Goal: Information Seeking & Learning: Learn about a topic

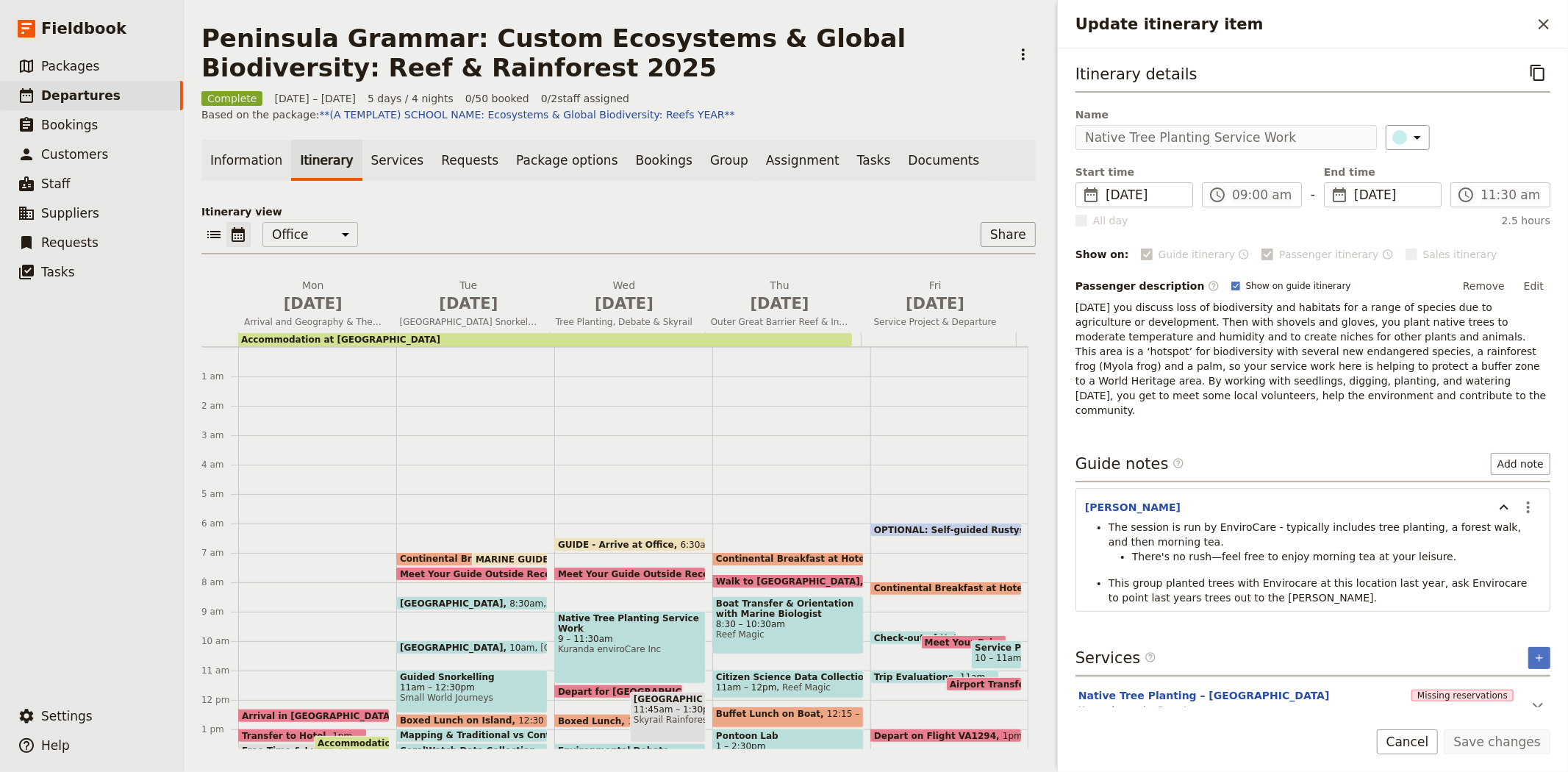
scroll to position [162, 0]
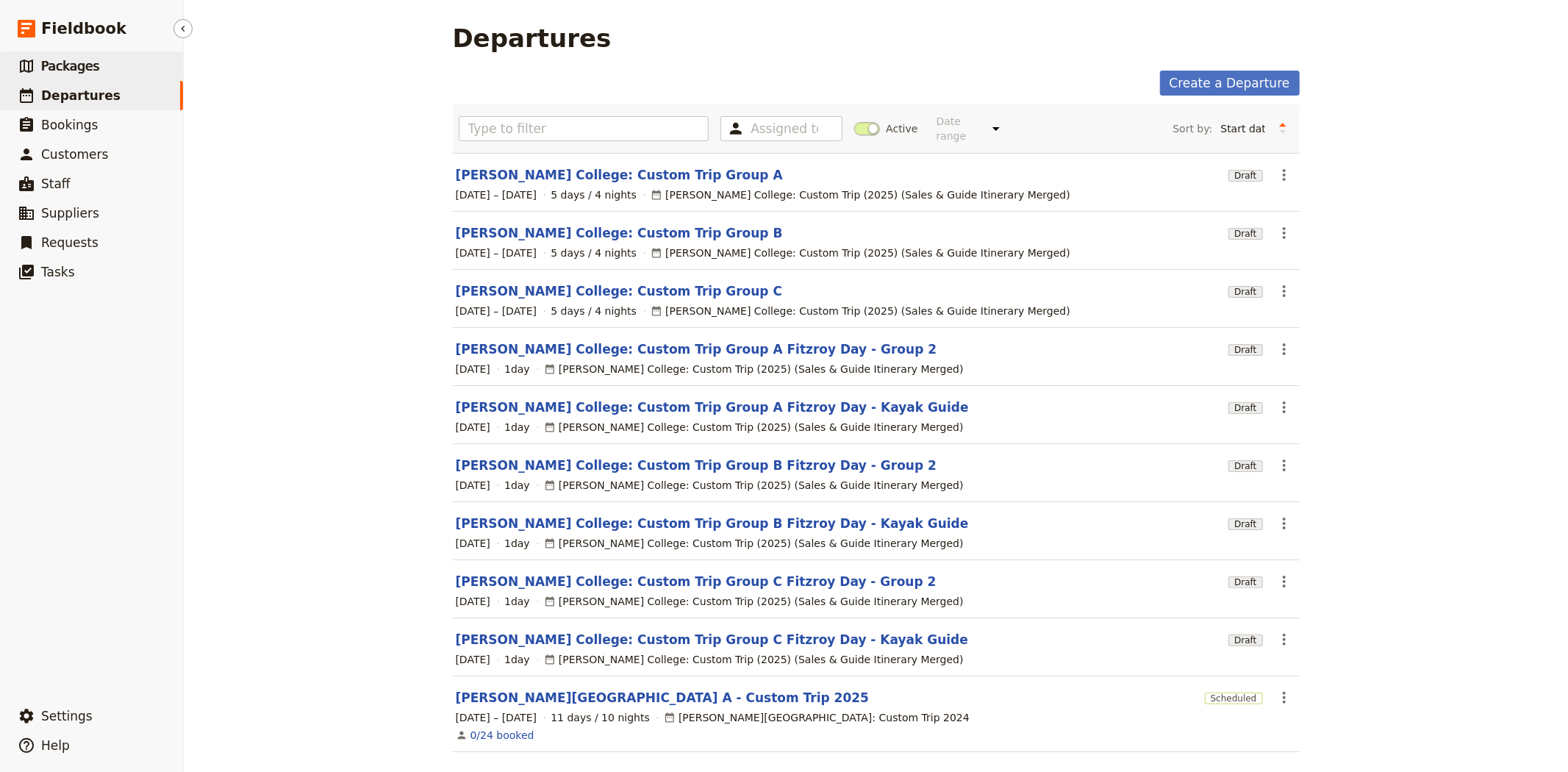
click at [86, 71] on span "Packages" at bounding box center [70, 66] width 58 height 15
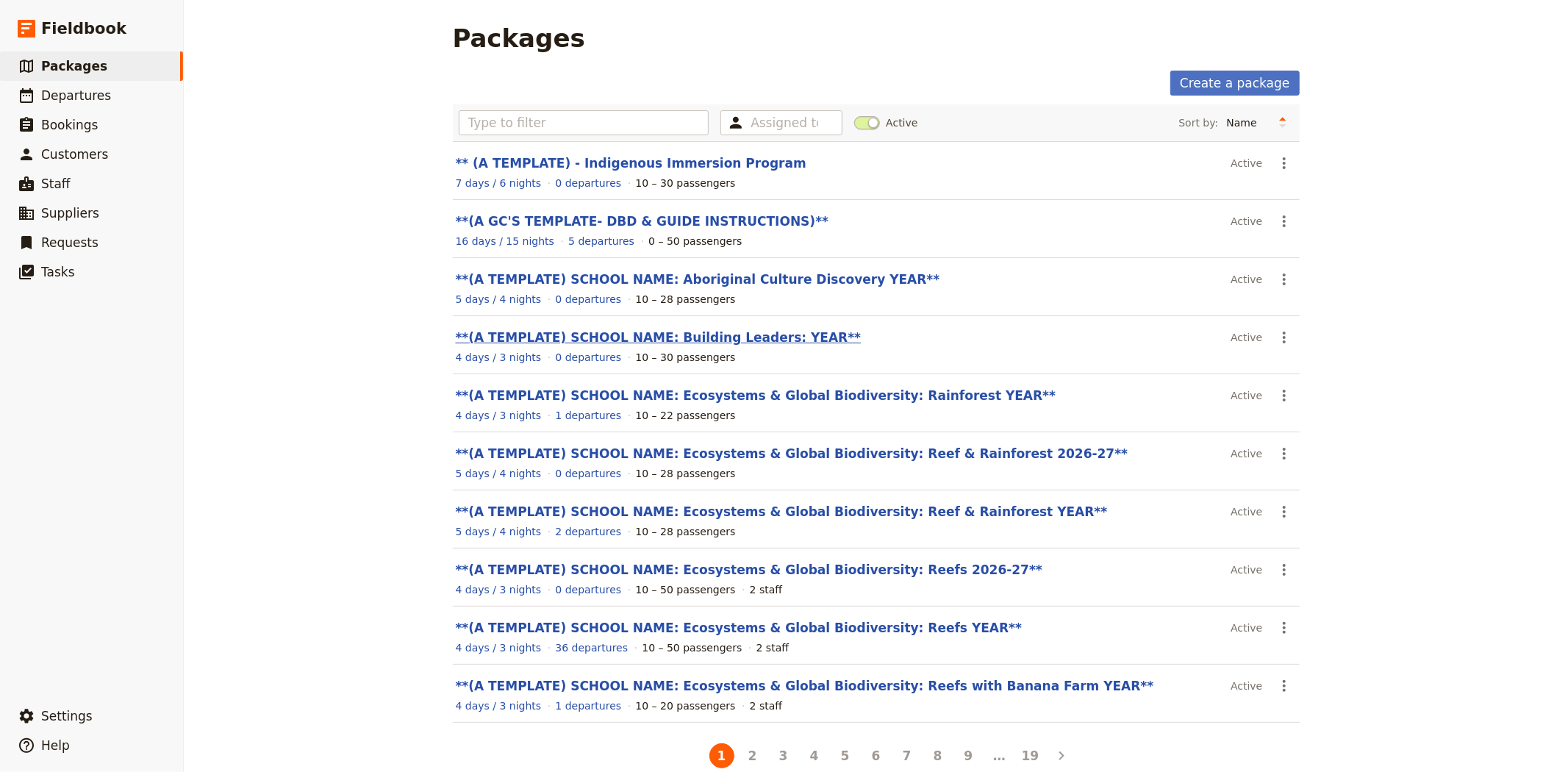
click at [664, 342] on link "**(A TEMPLATE) SCHOOL NAME: Building Leaders: YEAR**" at bounding box center [658, 337] width 406 height 15
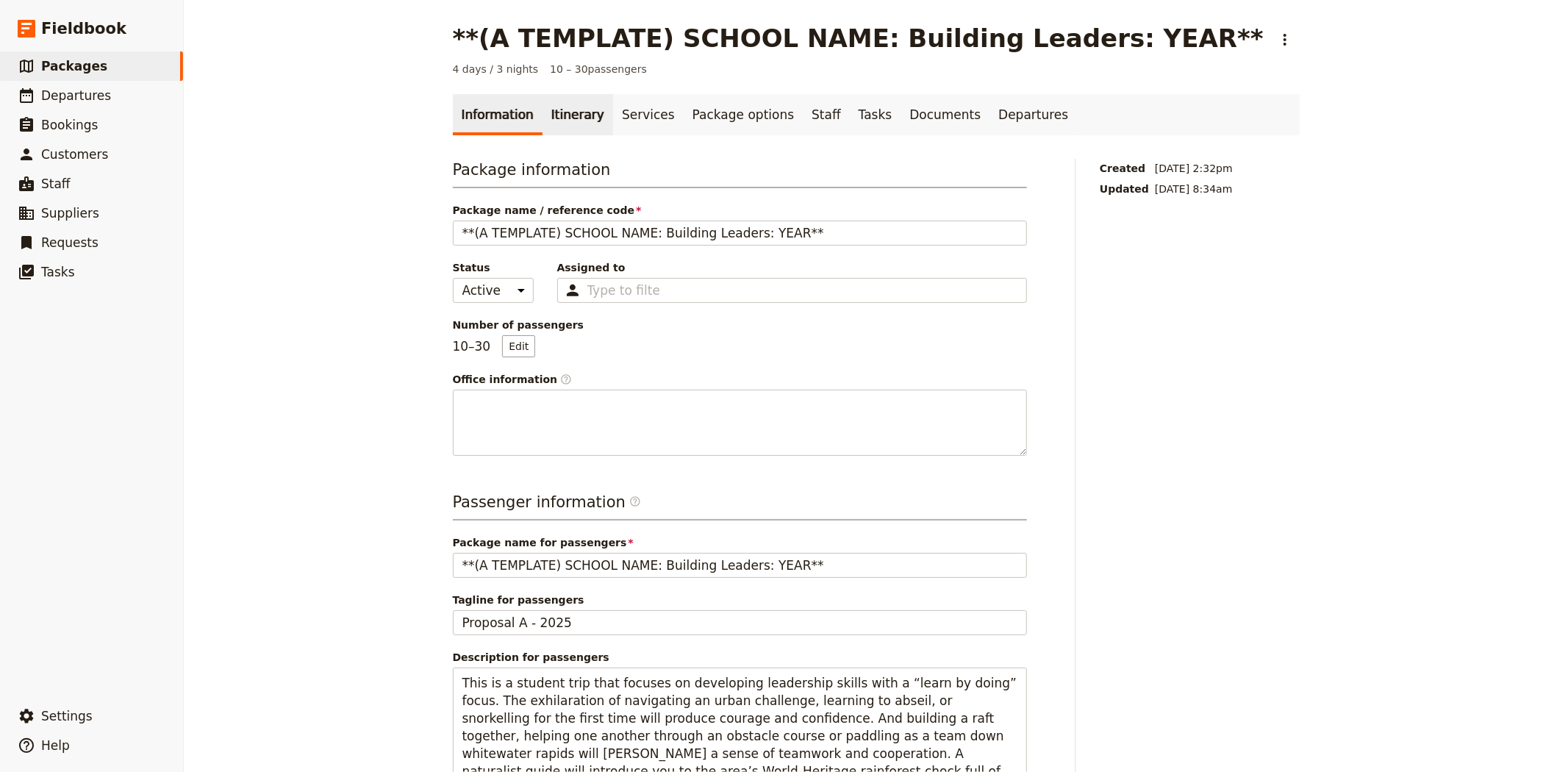
click at [581, 112] on link "Itinerary" at bounding box center [578, 115] width 71 height 41
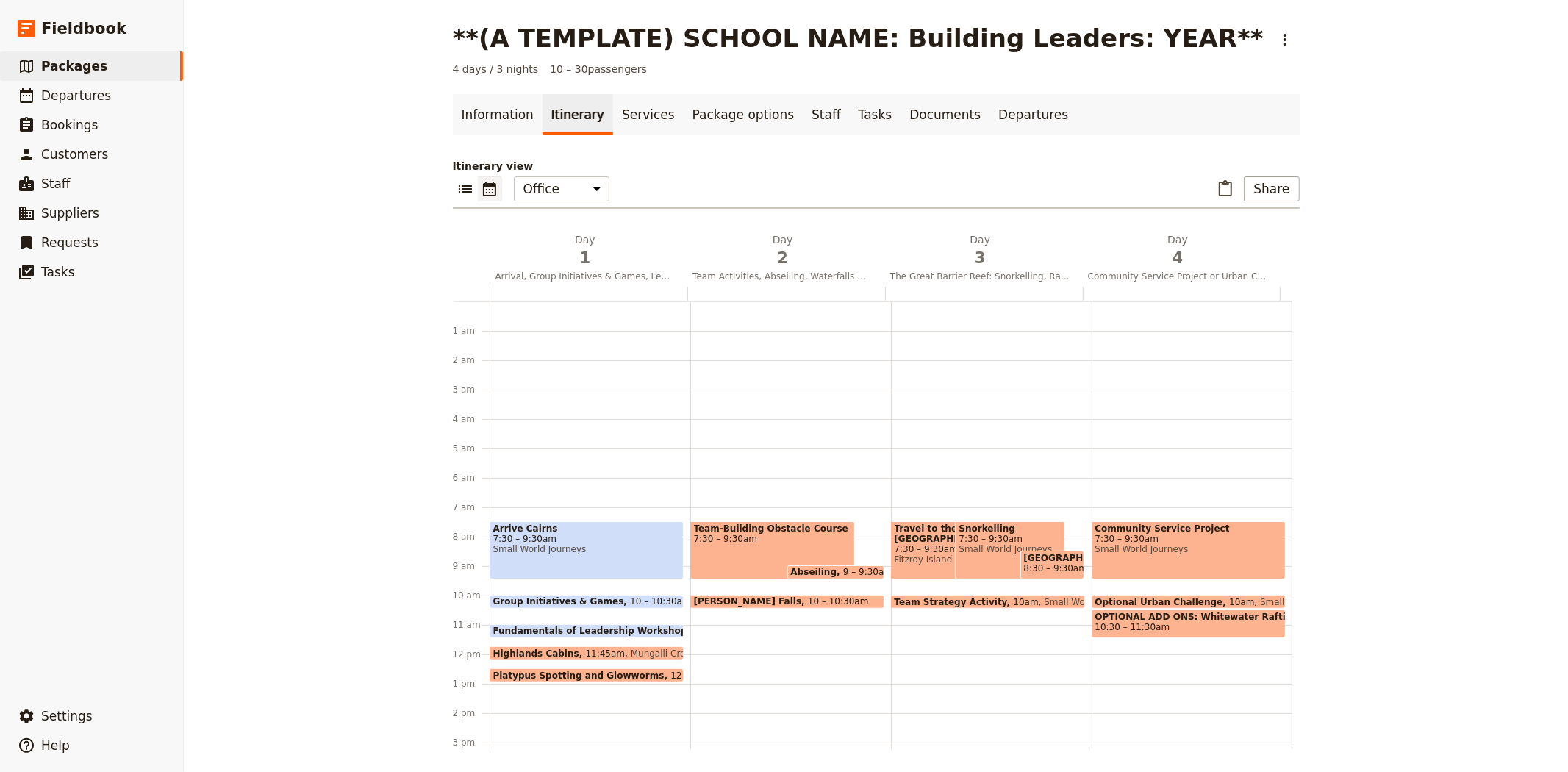
scroll to position [191, 0]
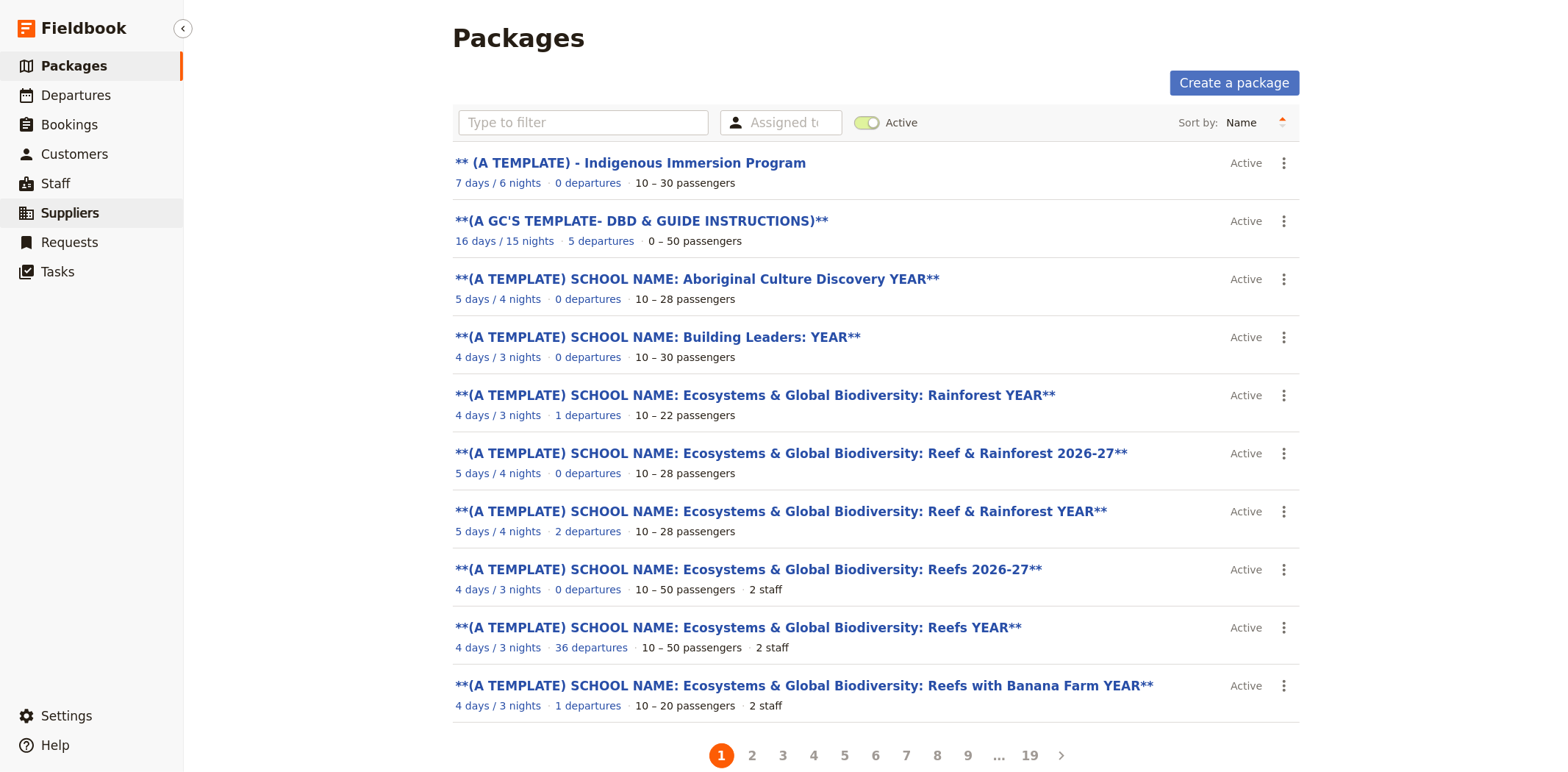
click at [91, 206] on span "Suppliers" at bounding box center [70, 213] width 58 height 15
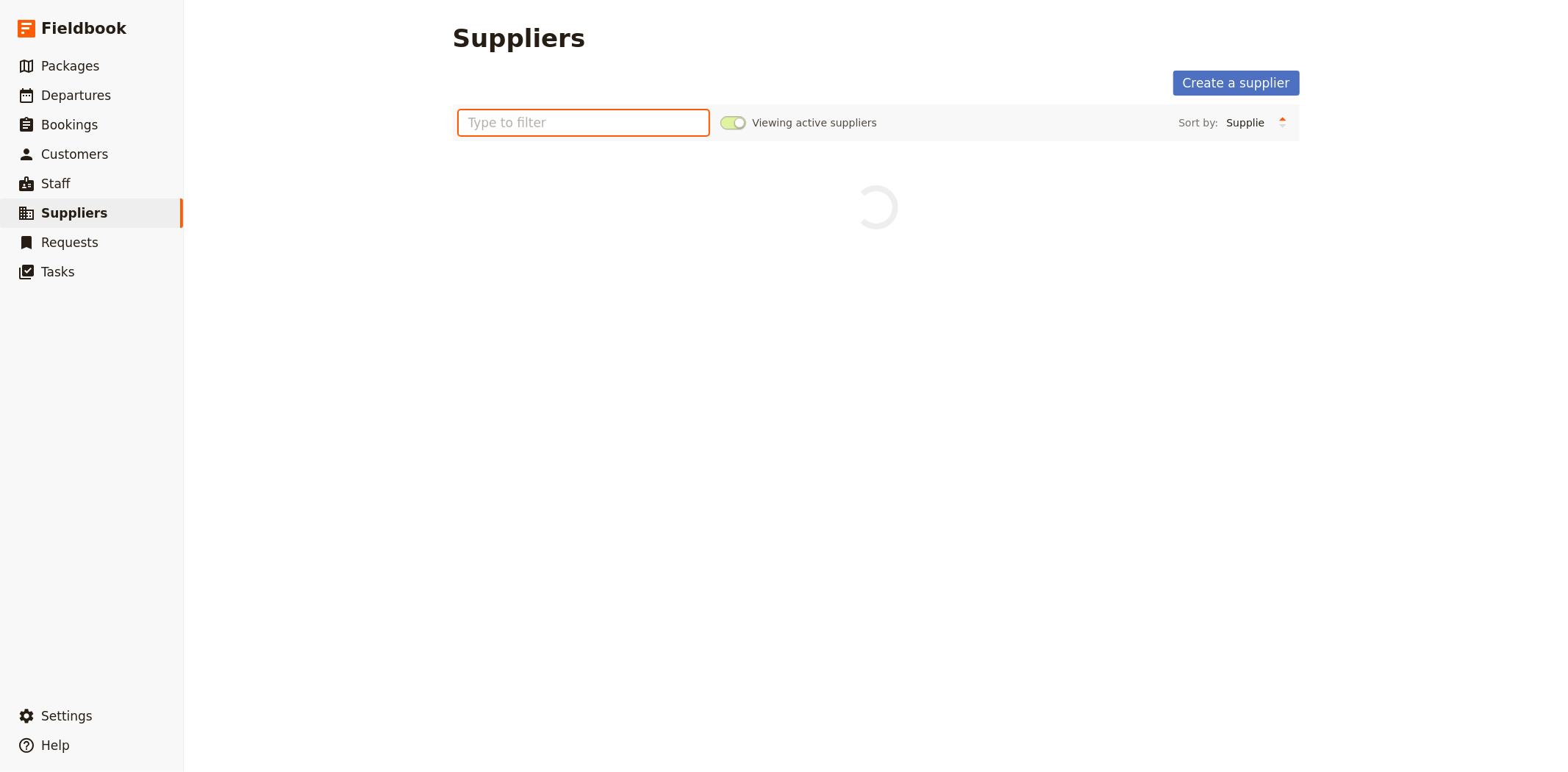
click at [553, 125] on input "text" at bounding box center [583, 123] width 250 height 25
type input "skyrail"
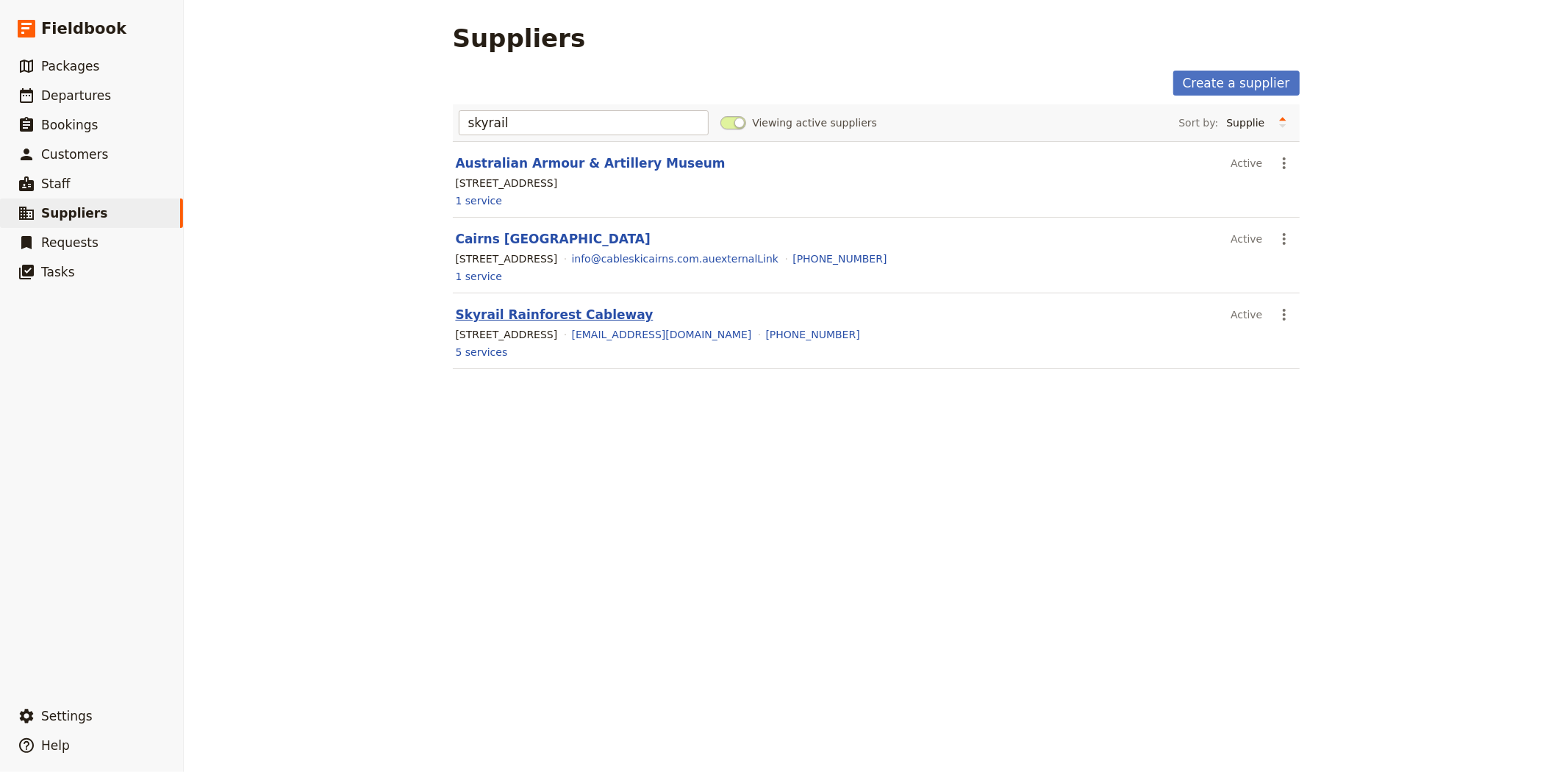
click at [564, 319] on link "Skyrail Rainforest Cableway" at bounding box center [554, 314] width 198 height 15
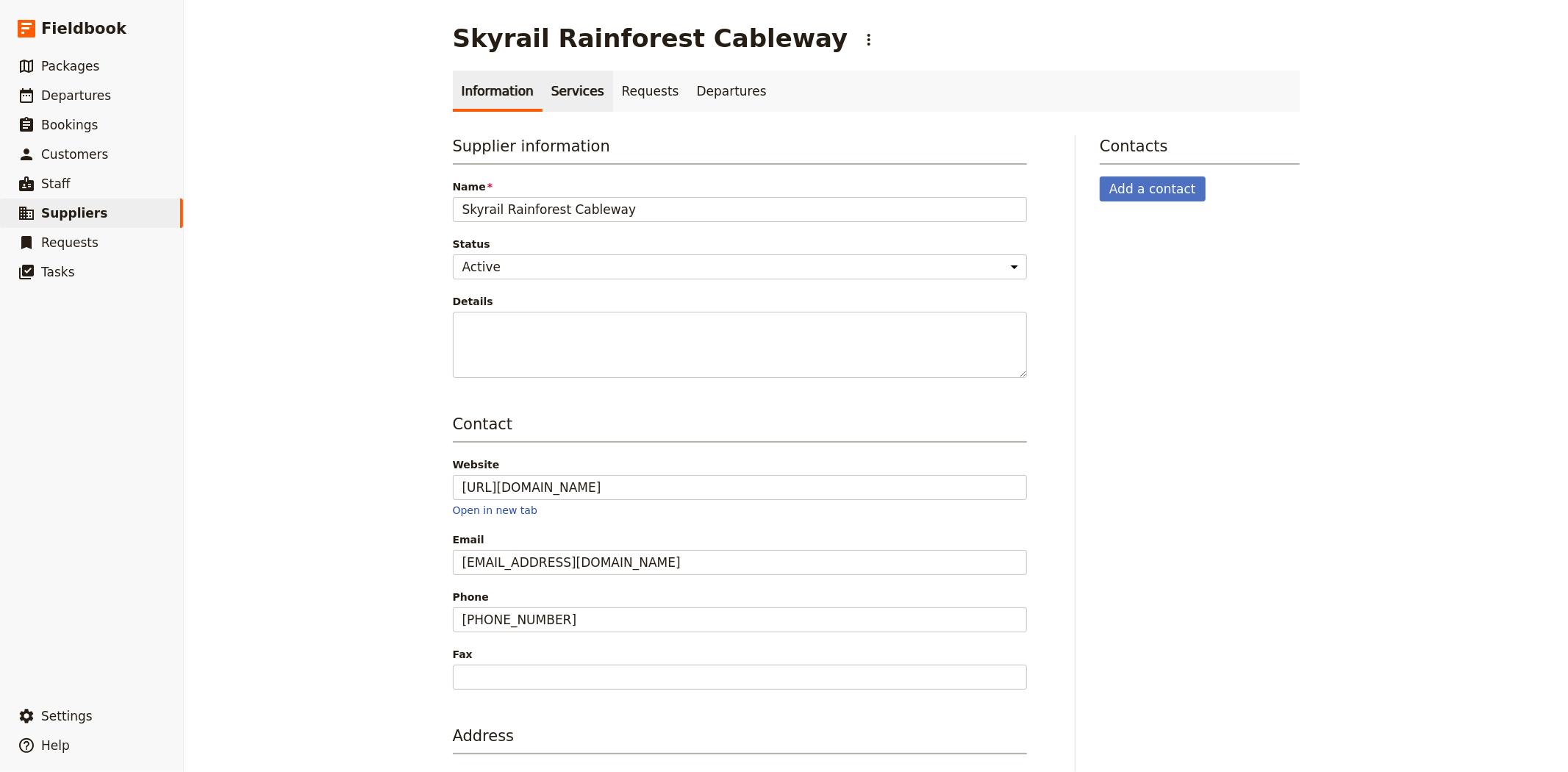
click at [561, 89] on link "Services" at bounding box center [578, 91] width 71 height 41
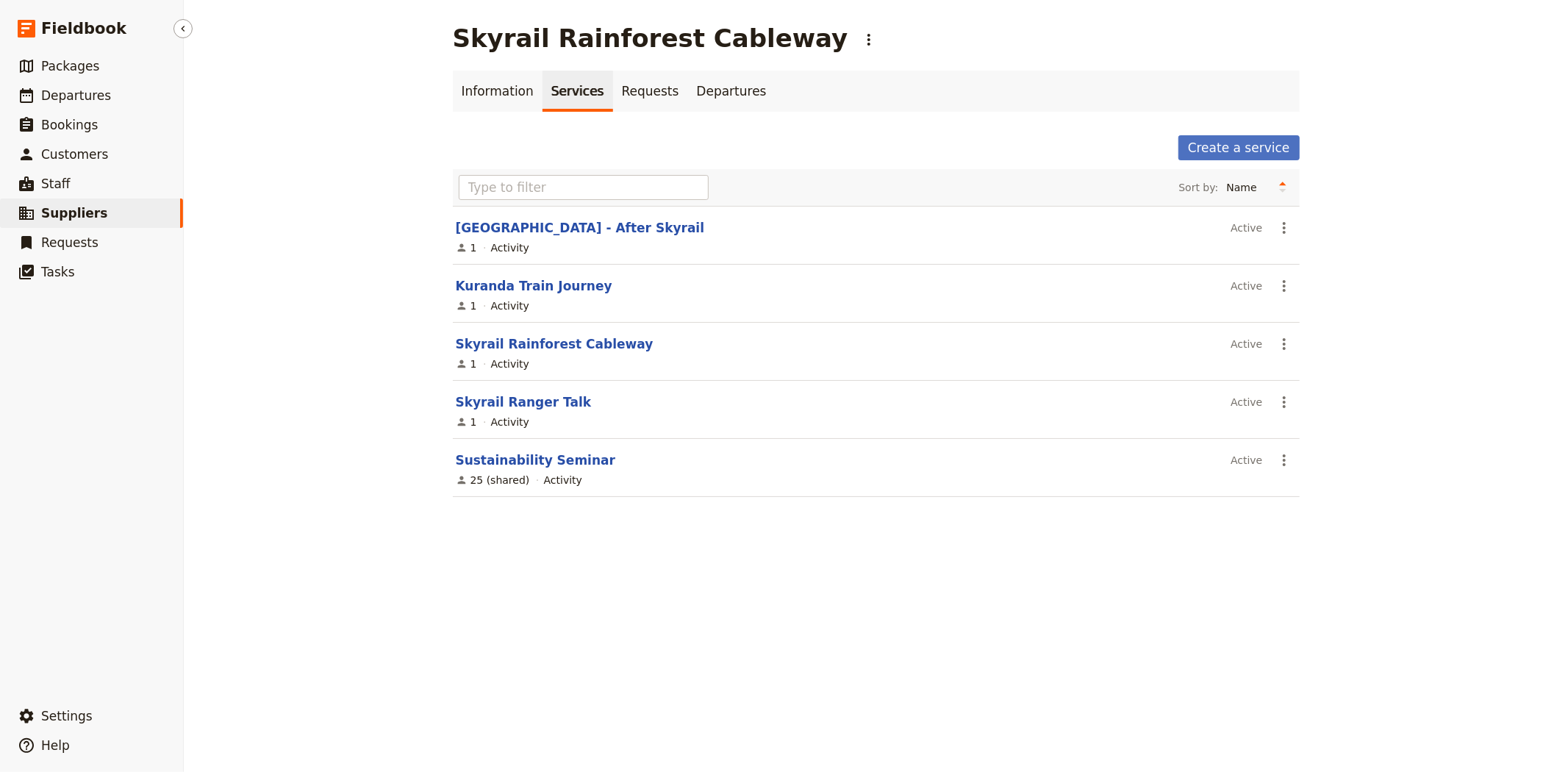
click at [126, 207] on link "​ Suppliers" at bounding box center [91, 213] width 183 height 29
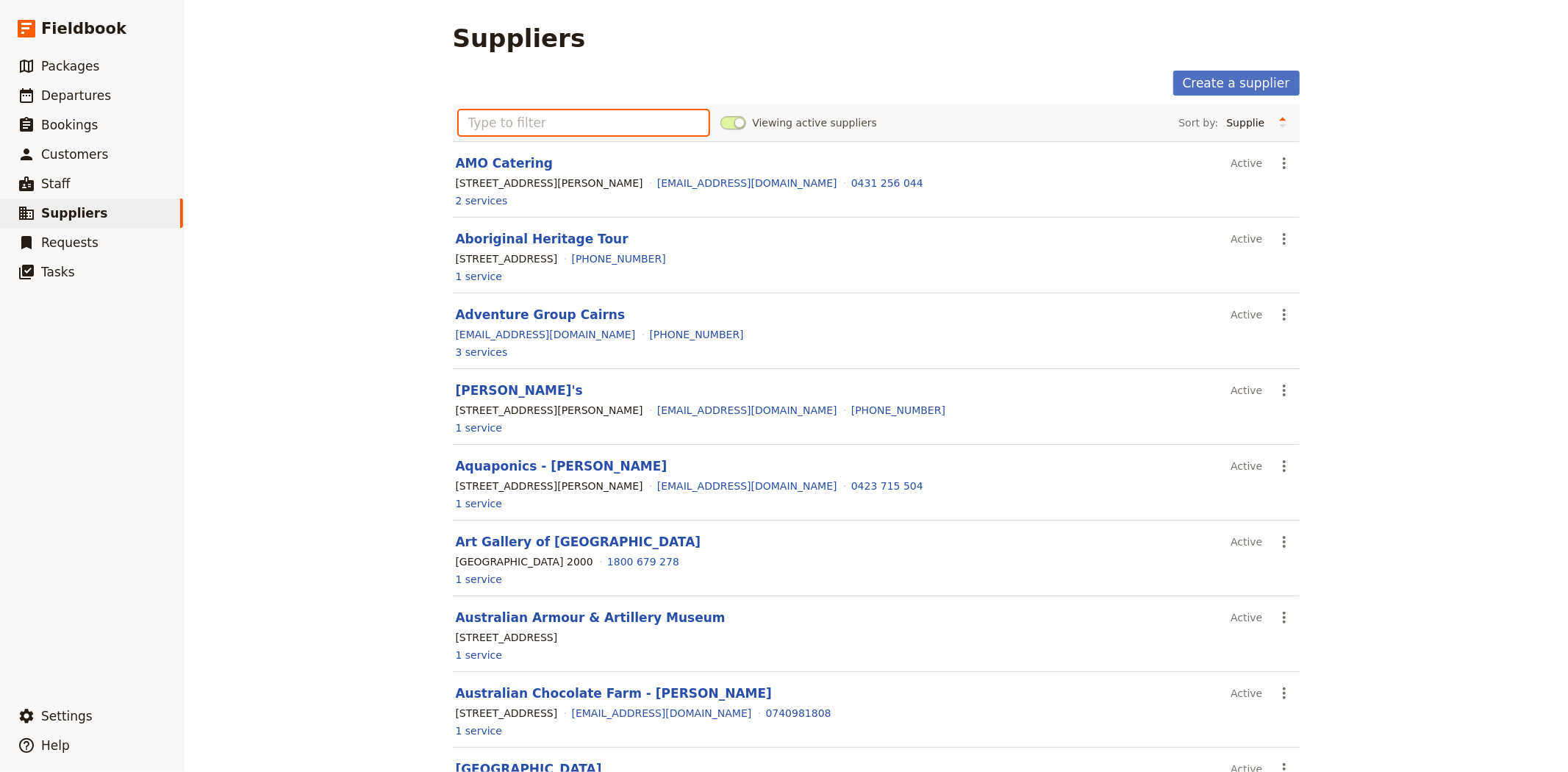
click at [582, 127] on input "text" at bounding box center [583, 123] width 250 height 25
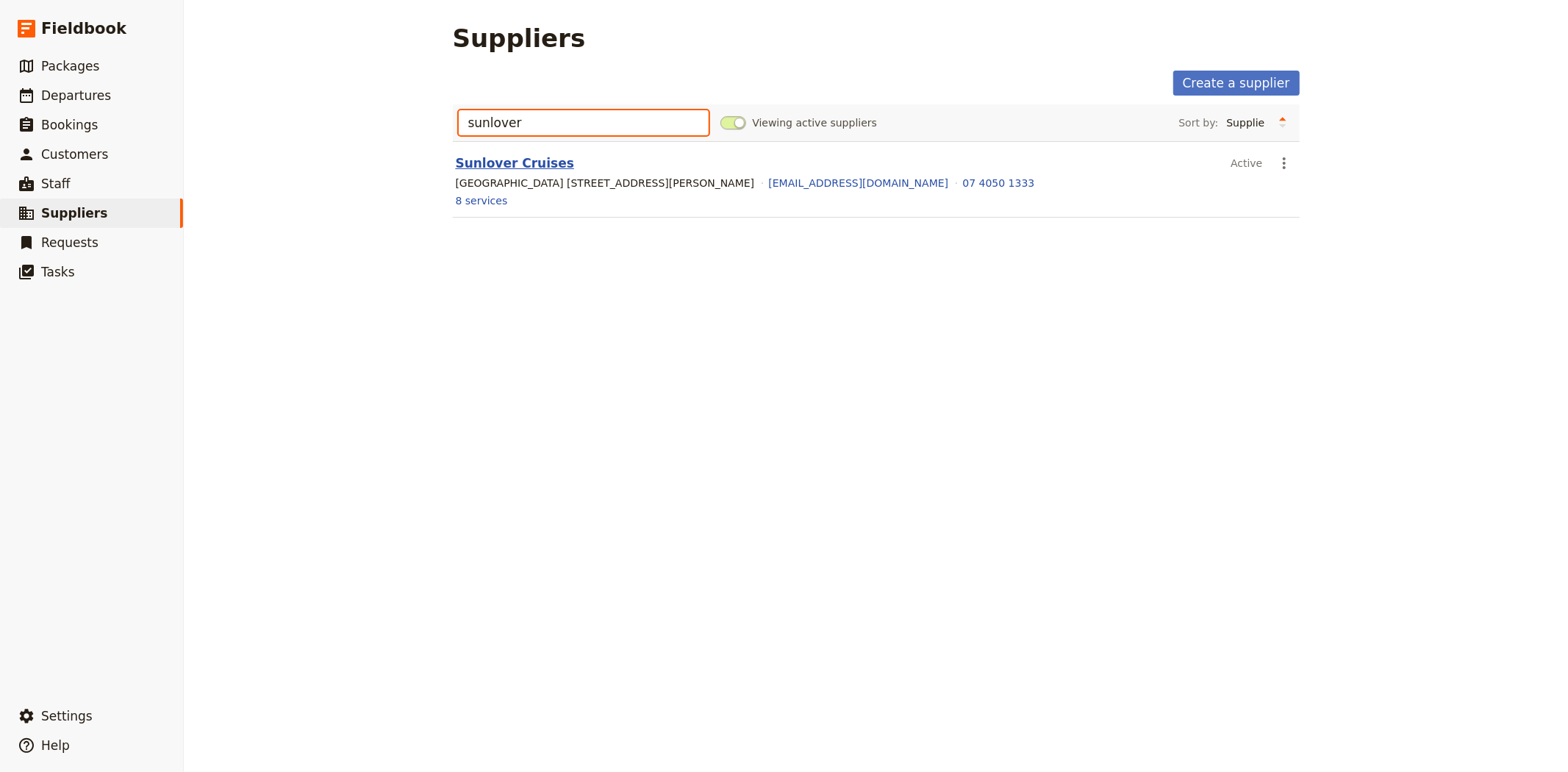
type input "sunlover"
click at [482, 155] on link "Sunlover Cruises" at bounding box center [514, 163] width 119 height 15
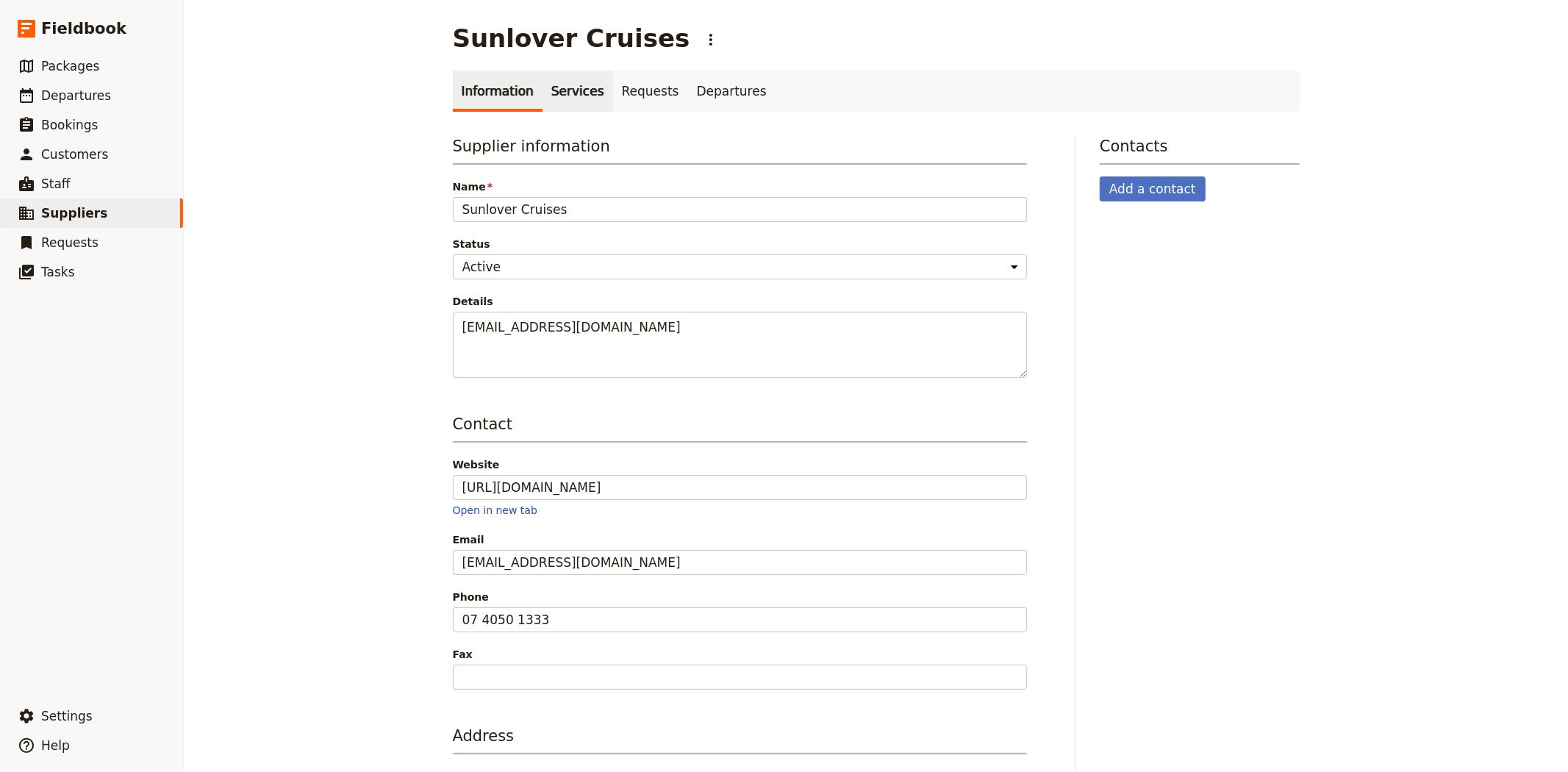
click at [557, 77] on link "Services" at bounding box center [578, 91] width 71 height 41
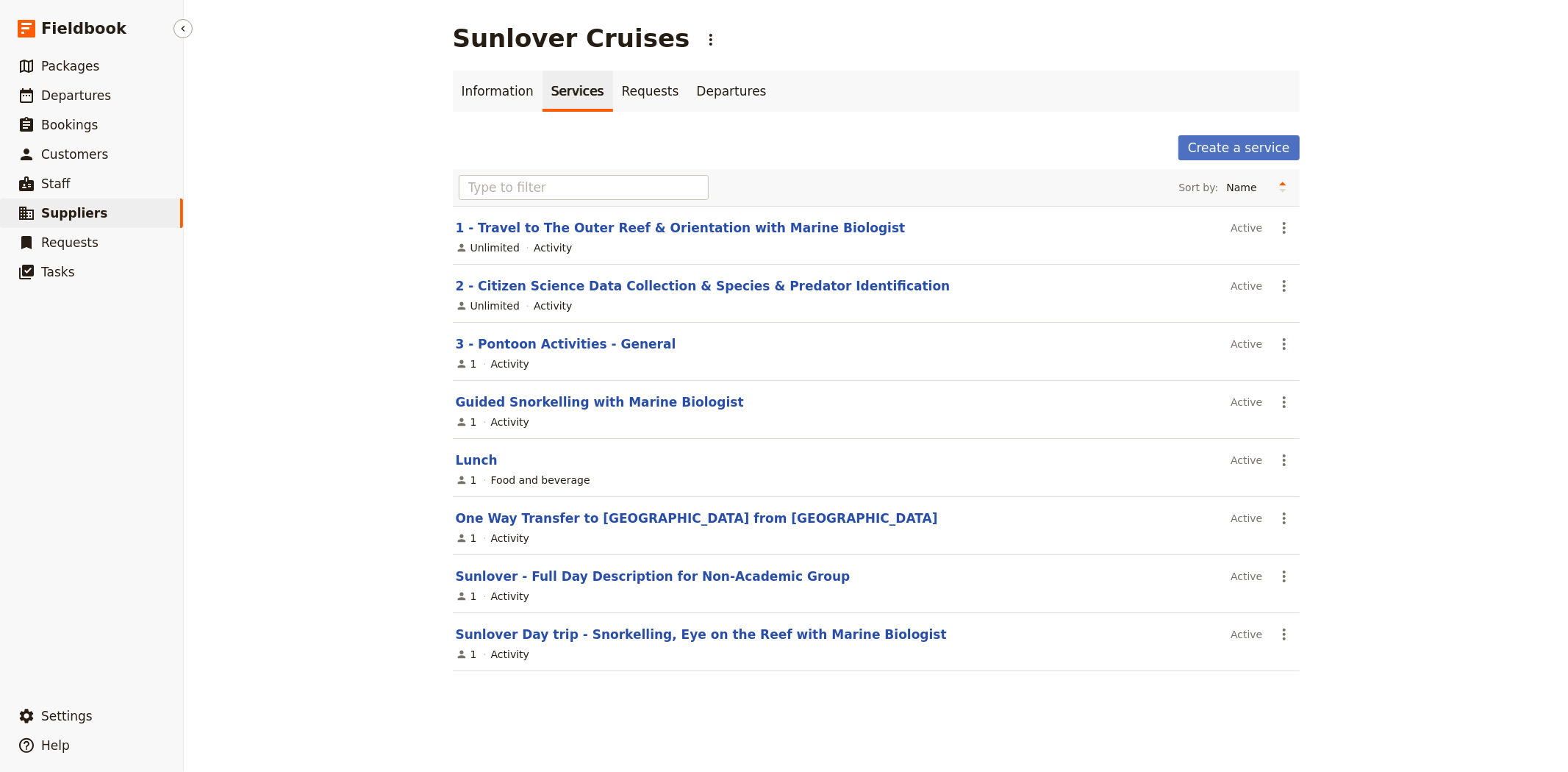
click at [71, 214] on span "Suppliers" at bounding box center [74, 213] width 66 height 15
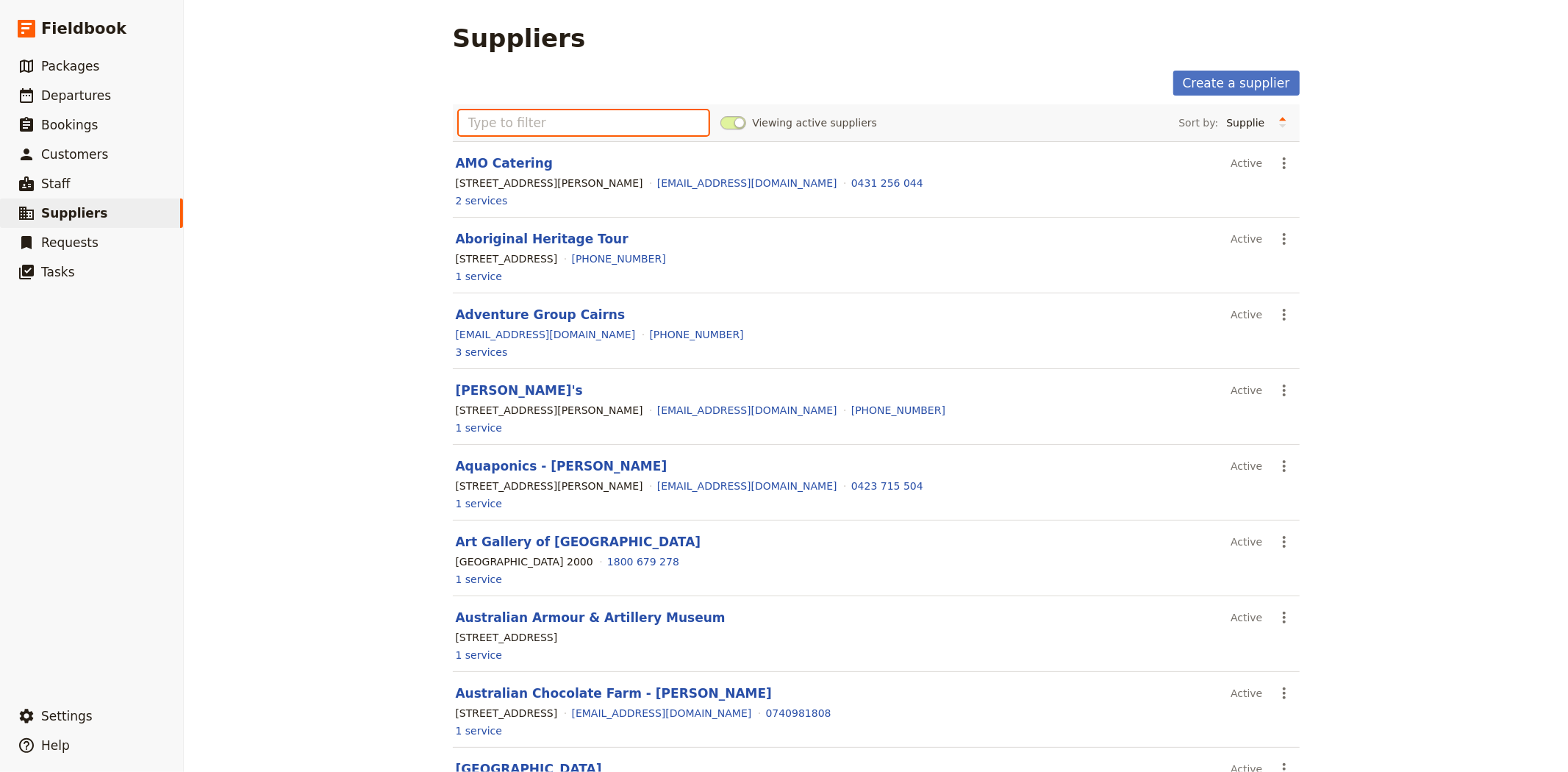
click at [493, 130] on input "text" at bounding box center [583, 123] width 250 height 25
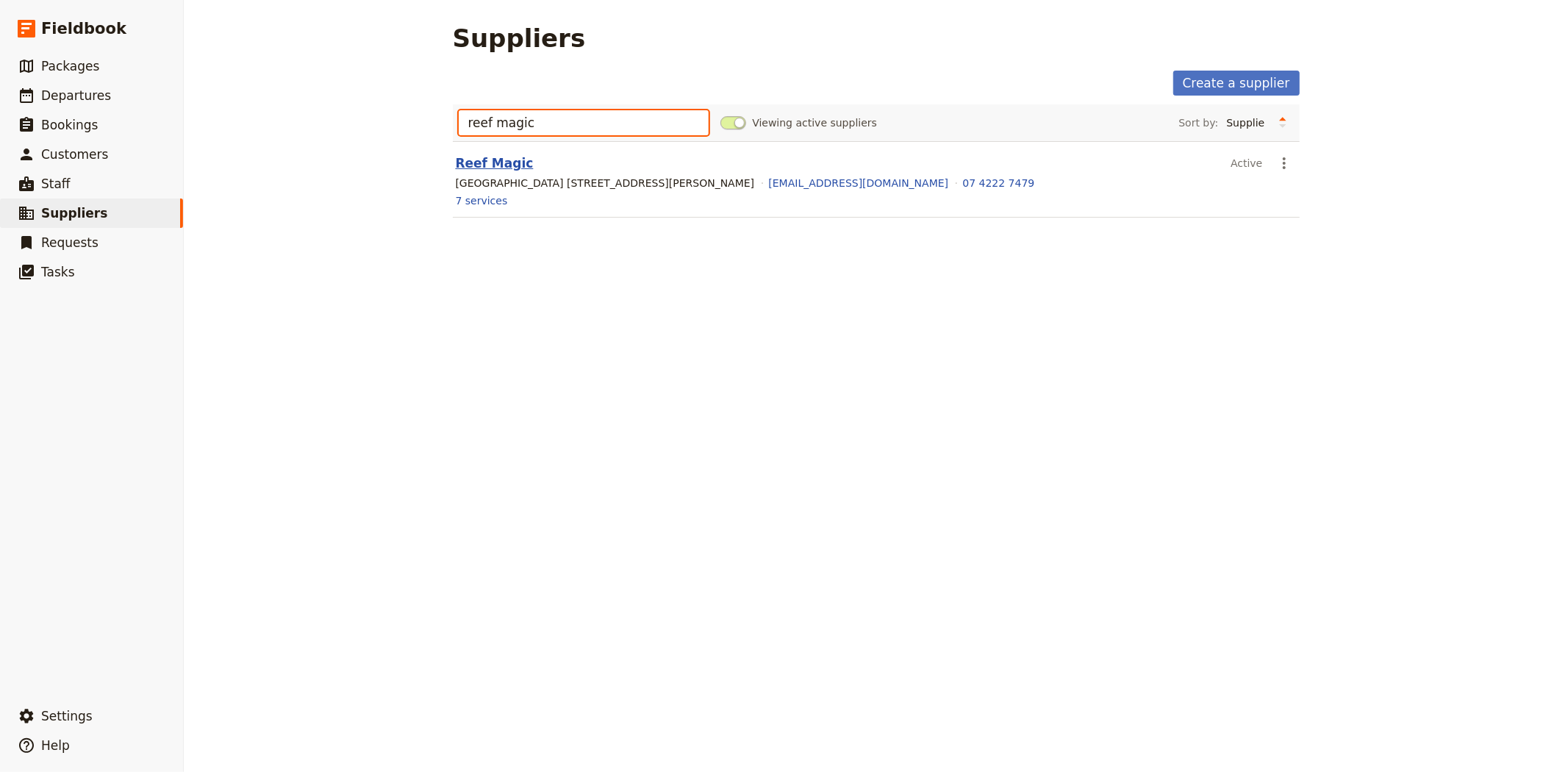
type input "reef magic"
click at [493, 164] on link "Reef Magic" at bounding box center [494, 163] width 78 height 15
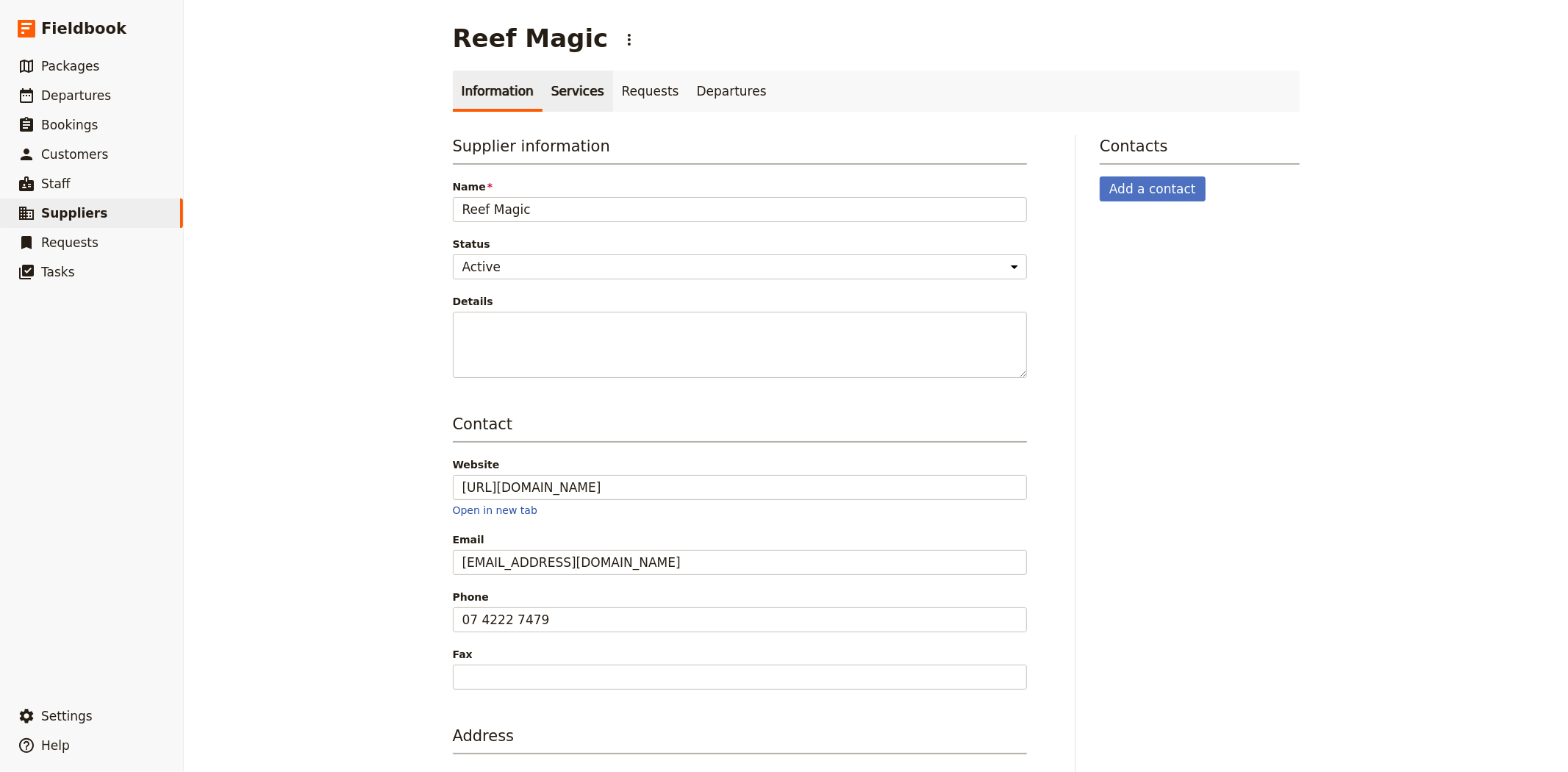
click at [559, 85] on link "Services" at bounding box center [578, 91] width 71 height 41
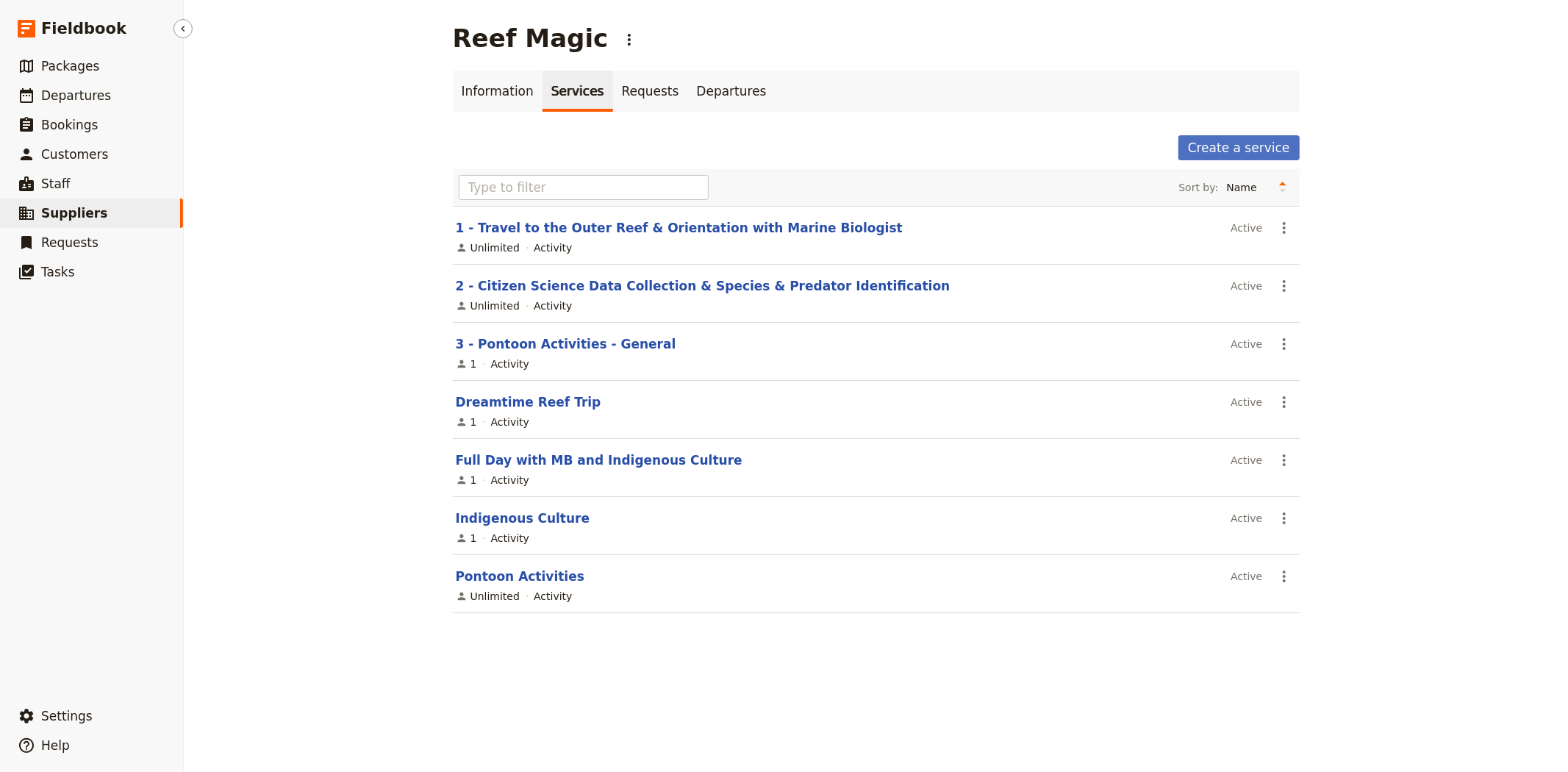
click at [131, 207] on link "​ Suppliers" at bounding box center [91, 213] width 183 height 29
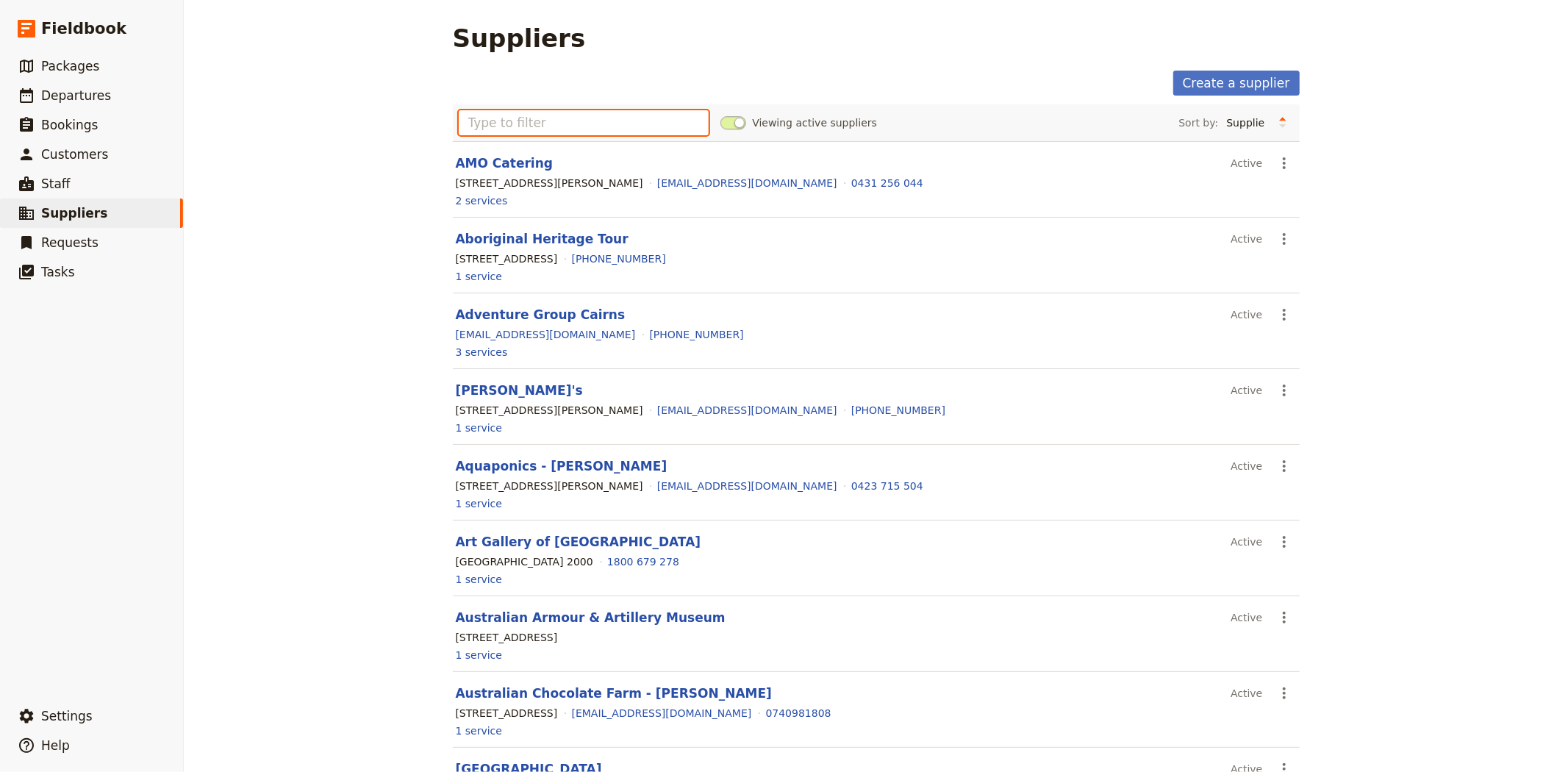
click at [570, 121] on input "text" at bounding box center [583, 123] width 250 height 25
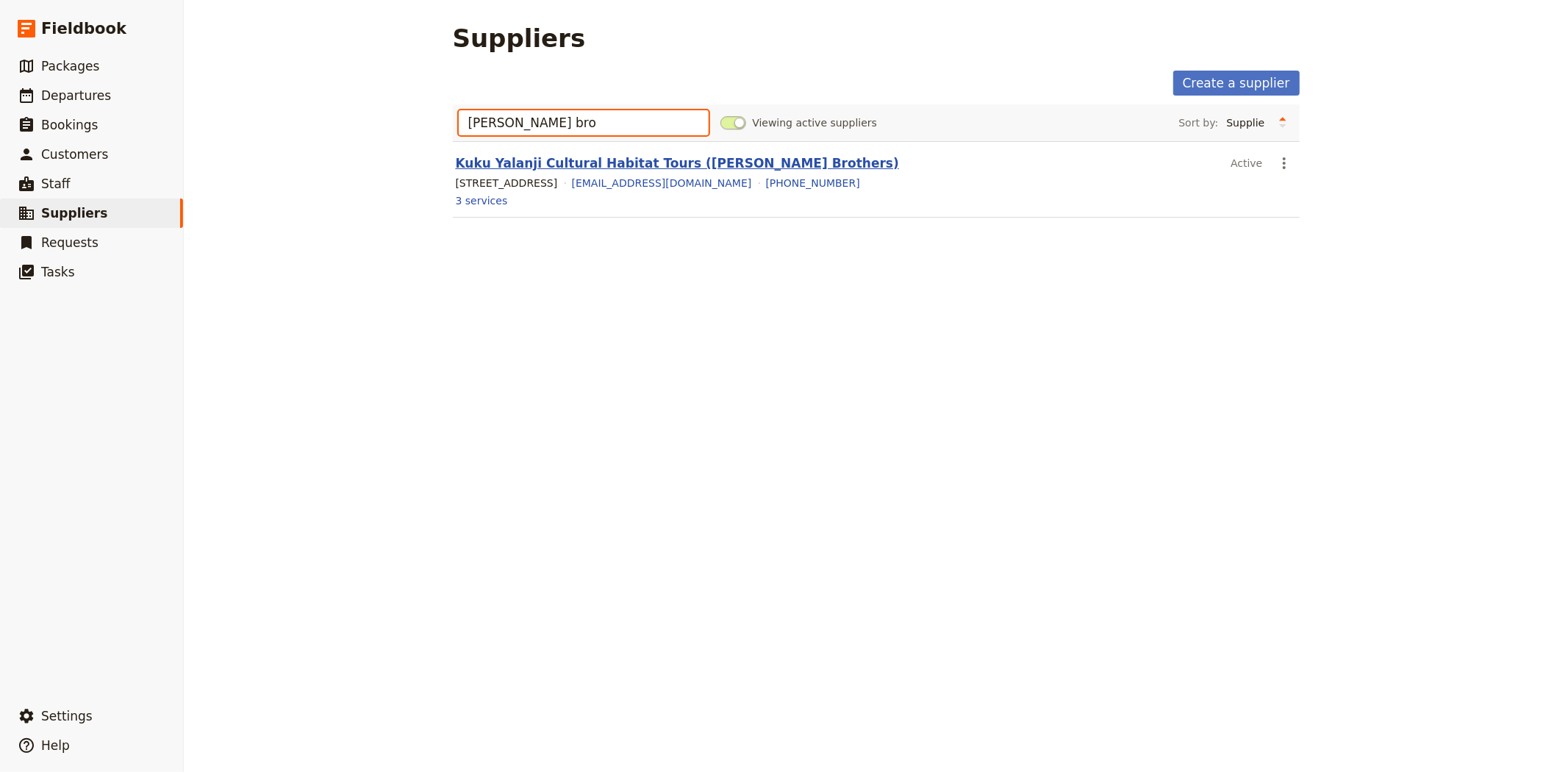
type input "[PERSON_NAME] bro"
click at [605, 158] on link "Kuku Yalanji Cultural Habitat Tours ([PERSON_NAME] Brothers)" at bounding box center [677, 163] width 444 height 15
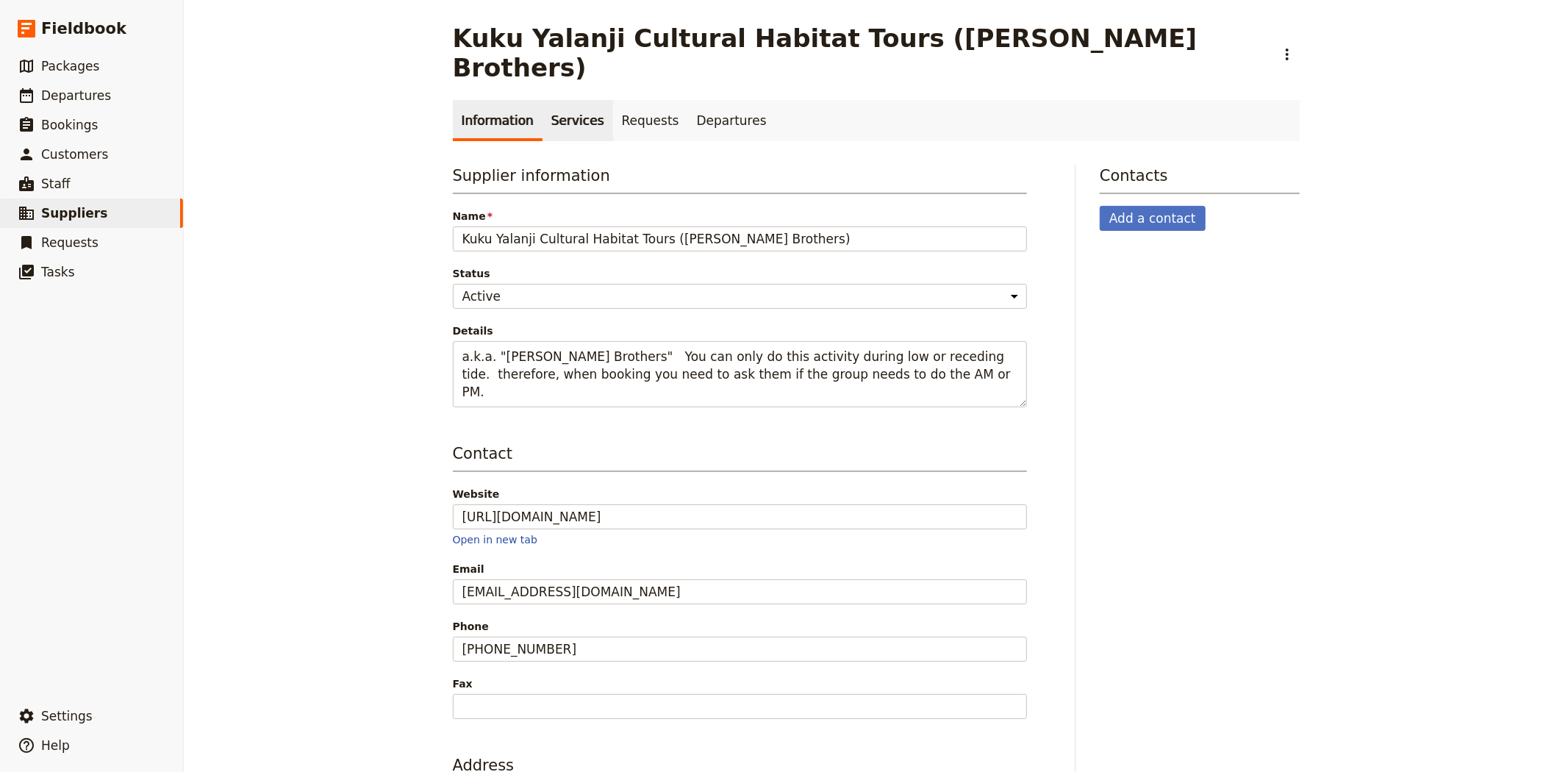
click at [543, 100] on link "Services" at bounding box center [578, 120] width 71 height 41
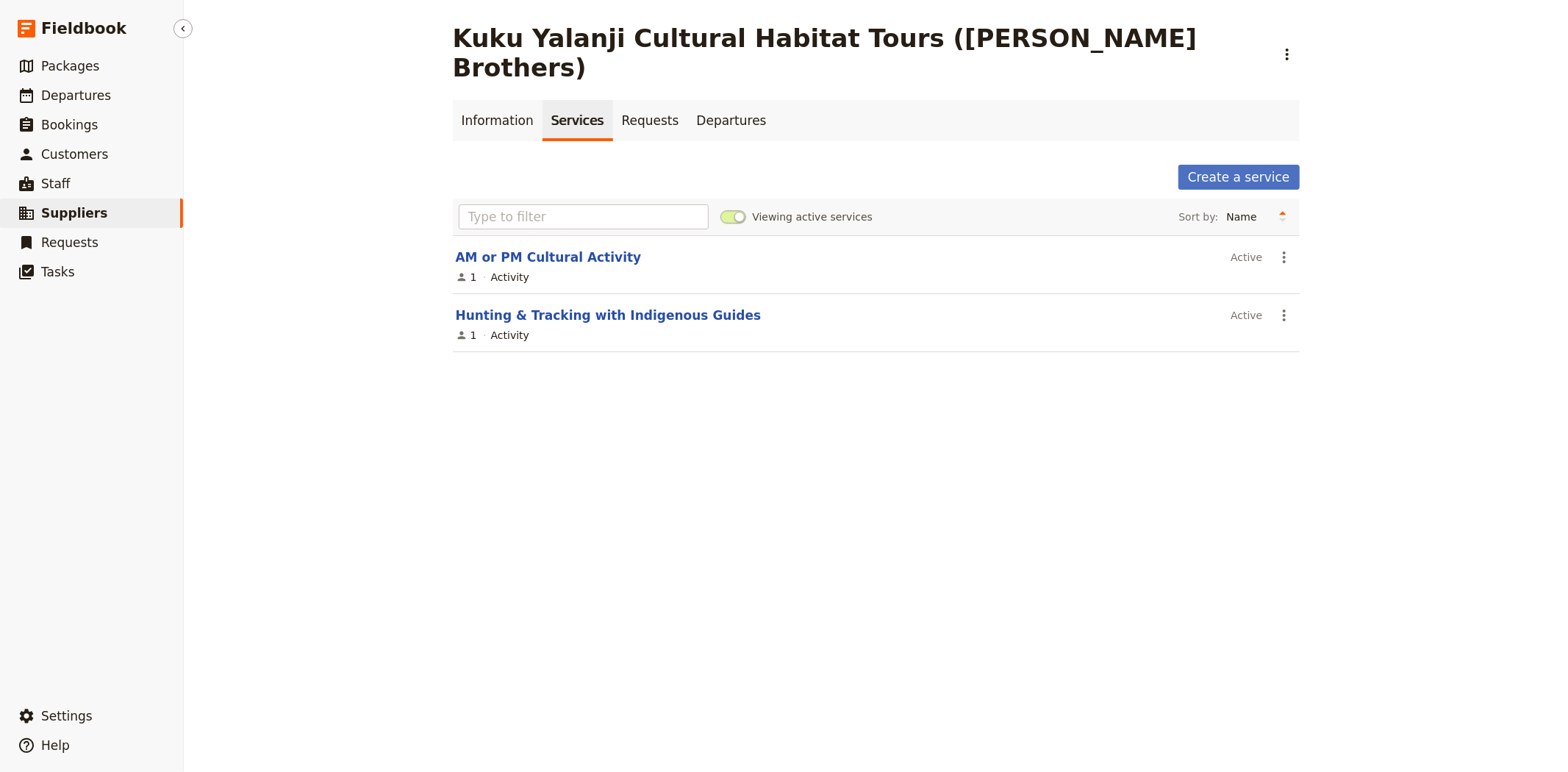
drag, startPoint x: 128, startPoint y: 214, endPoint x: 155, endPoint y: 210, distance: 27.3
click at [128, 214] on link "​ Suppliers" at bounding box center [91, 213] width 183 height 29
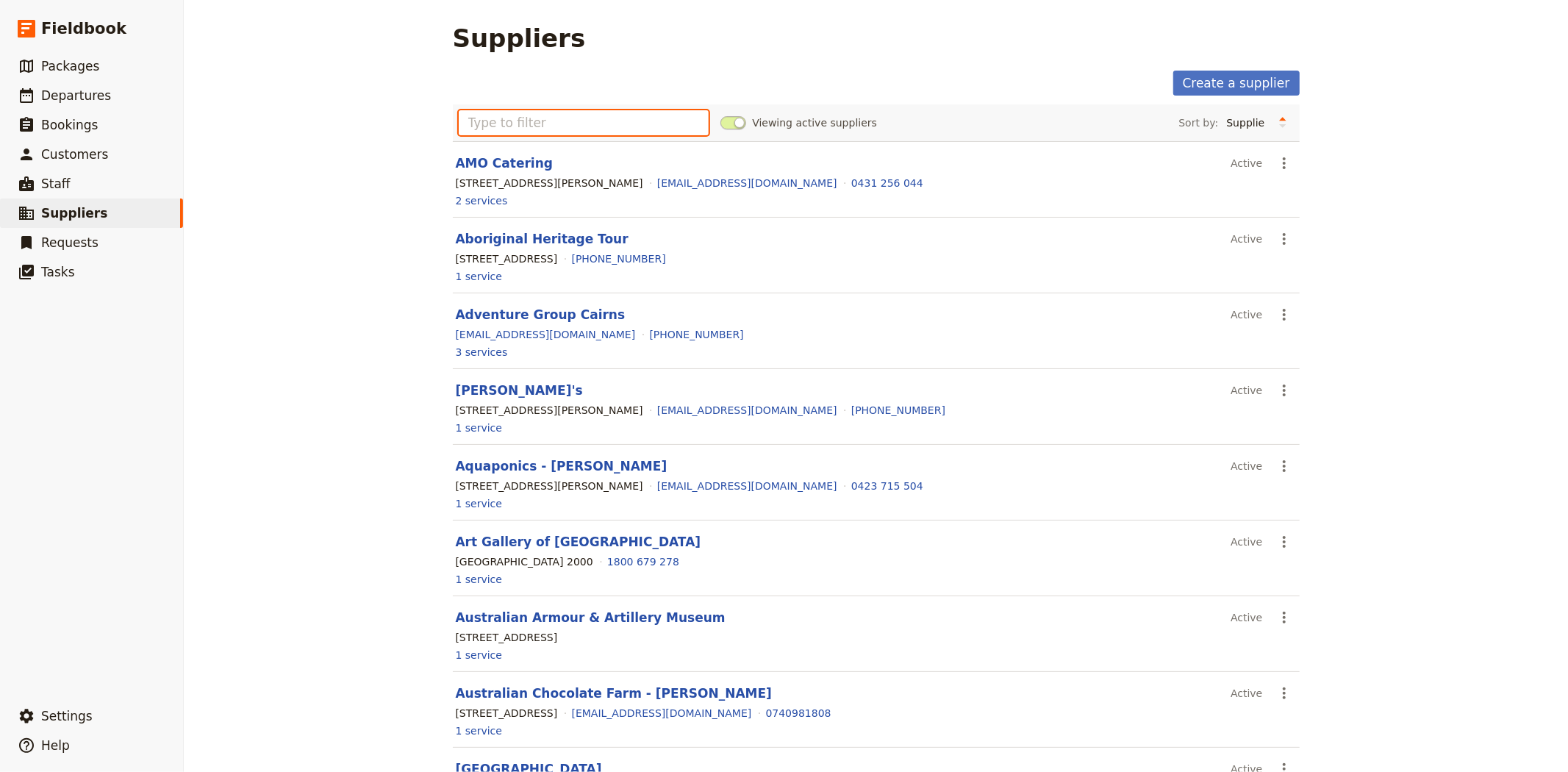
click at [556, 125] on input "text" at bounding box center [583, 123] width 250 height 25
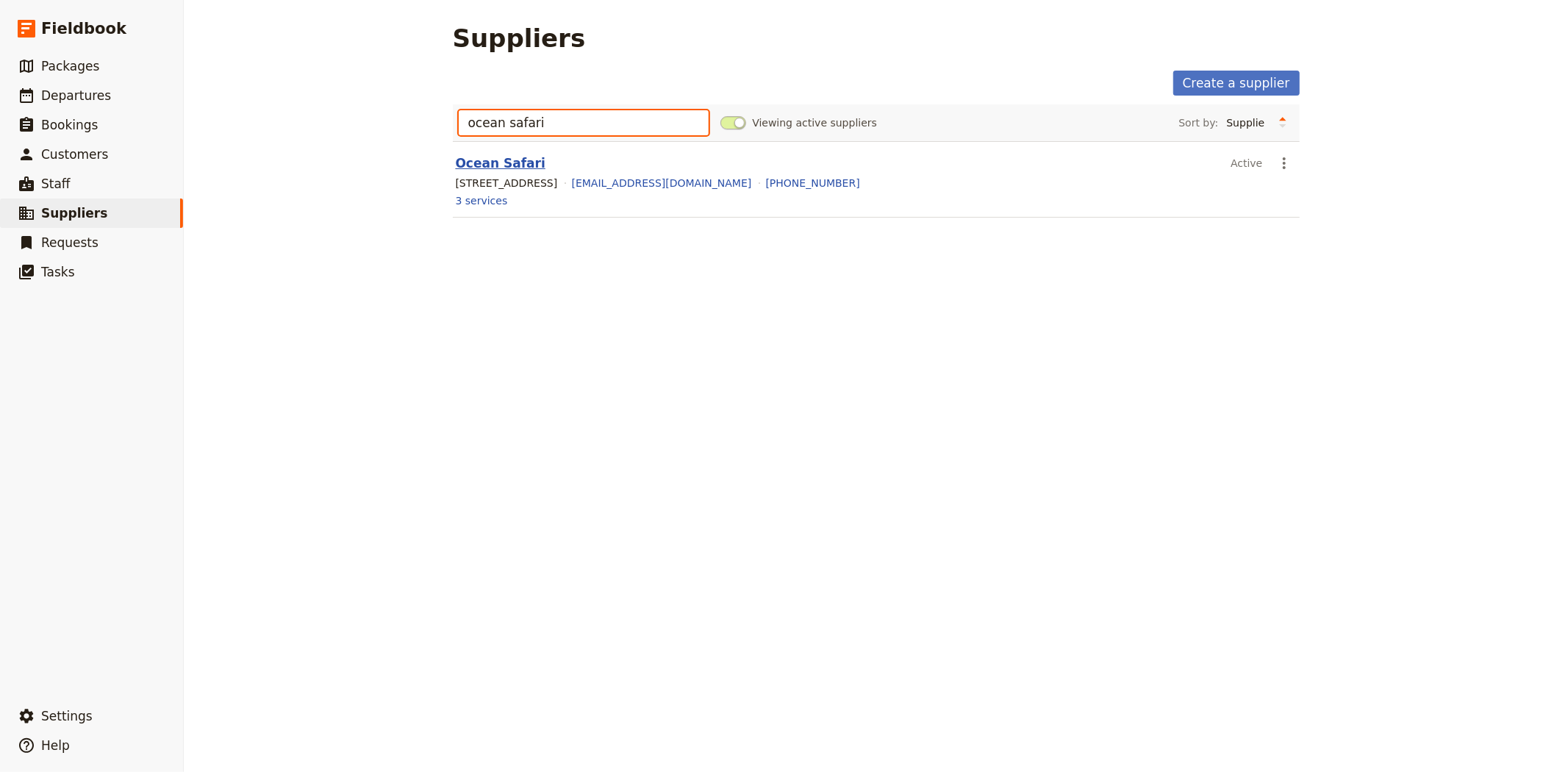
type input "ocean safari"
click at [490, 162] on link "Ocean Safari" at bounding box center [500, 163] width 90 height 15
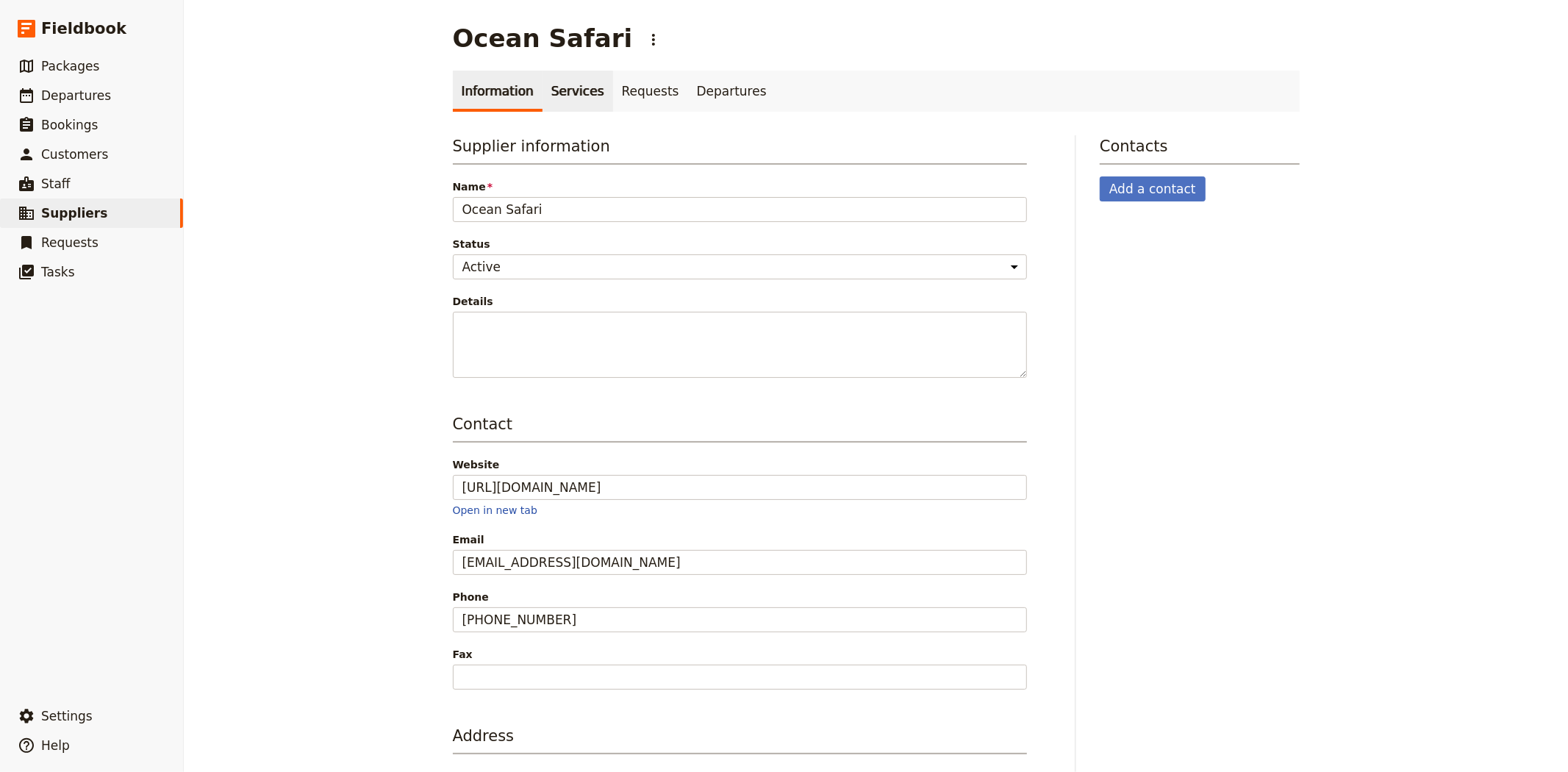
click at [543, 97] on link "Services" at bounding box center [578, 91] width 71 height 41
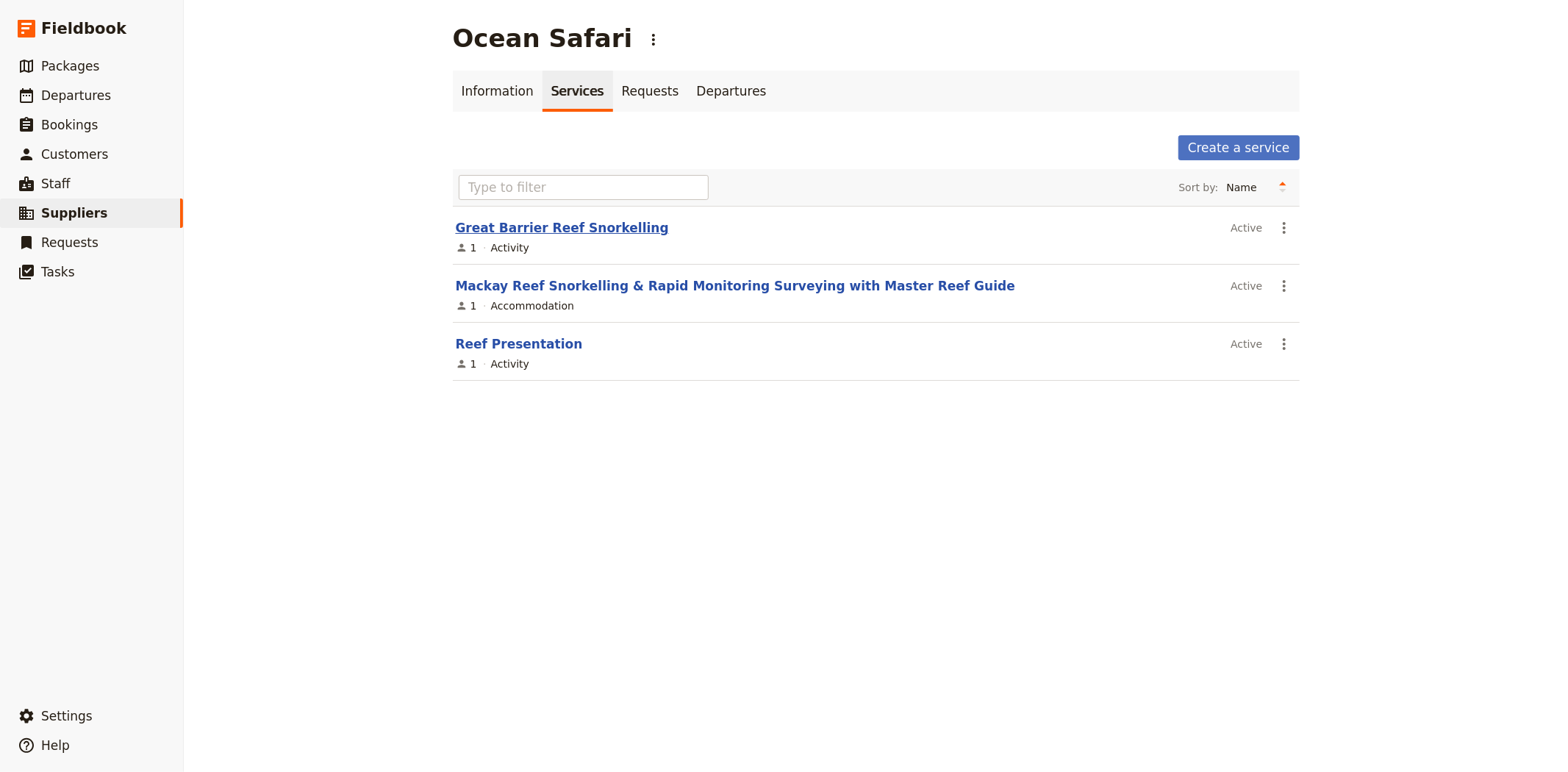
click at [596, 229] on link "Great Barrier Reef Snorkelling" at bounding box center [562, 228] width 214 height 15
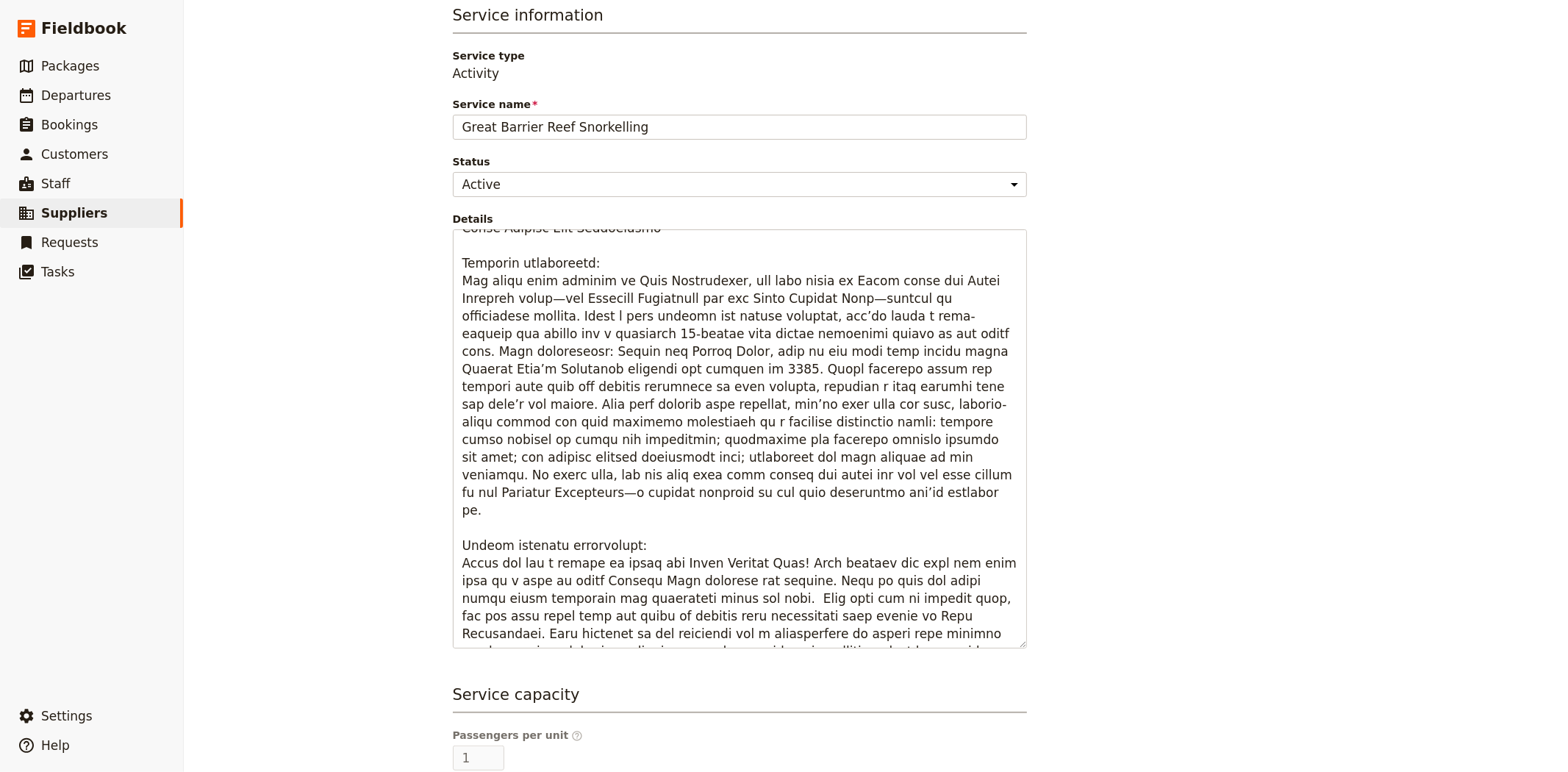
scroll to position [163, 0]
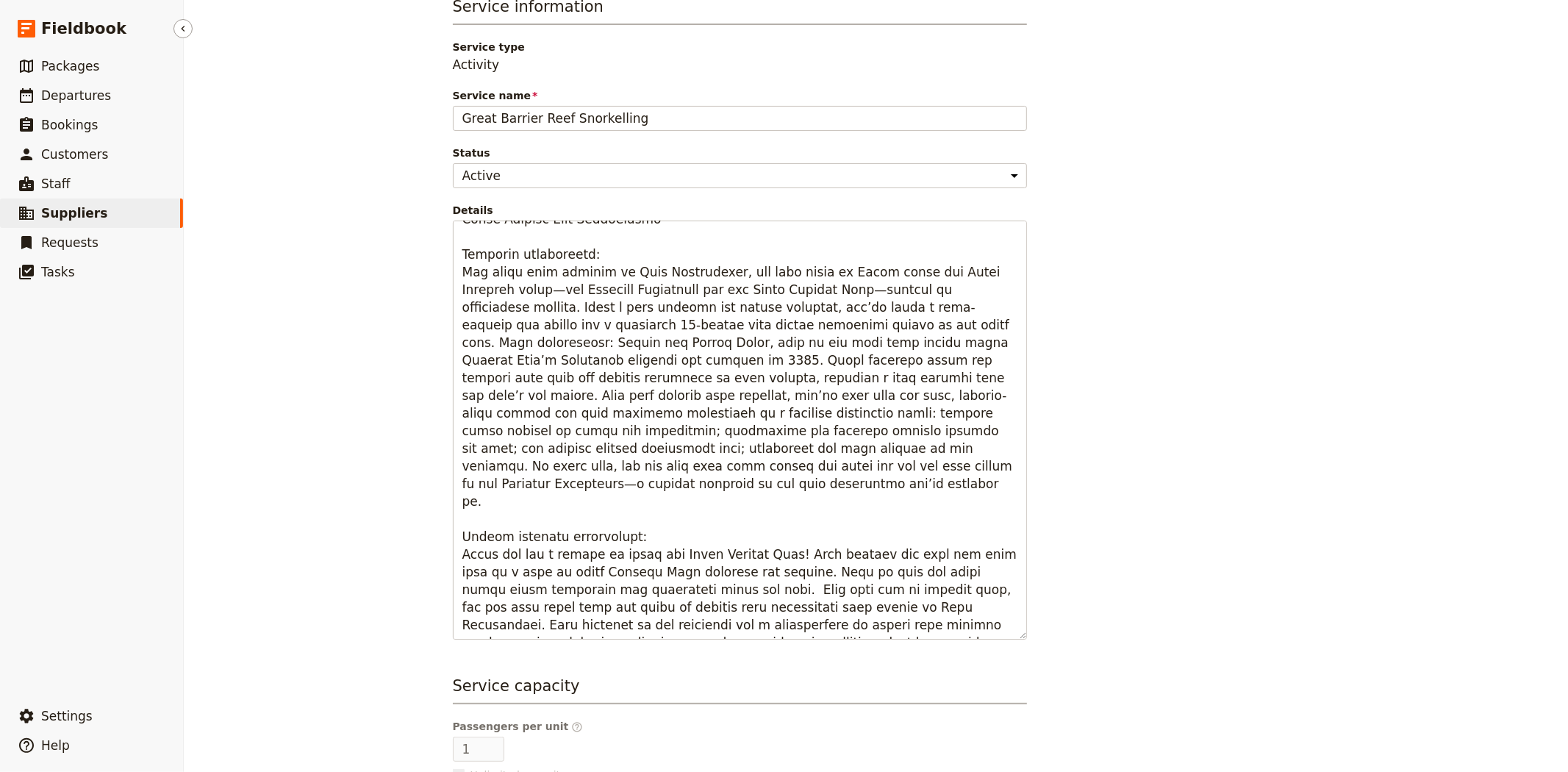
click at [93, 212] on span "Suppliers" at bounding box center [74, 213] width 66 height 15
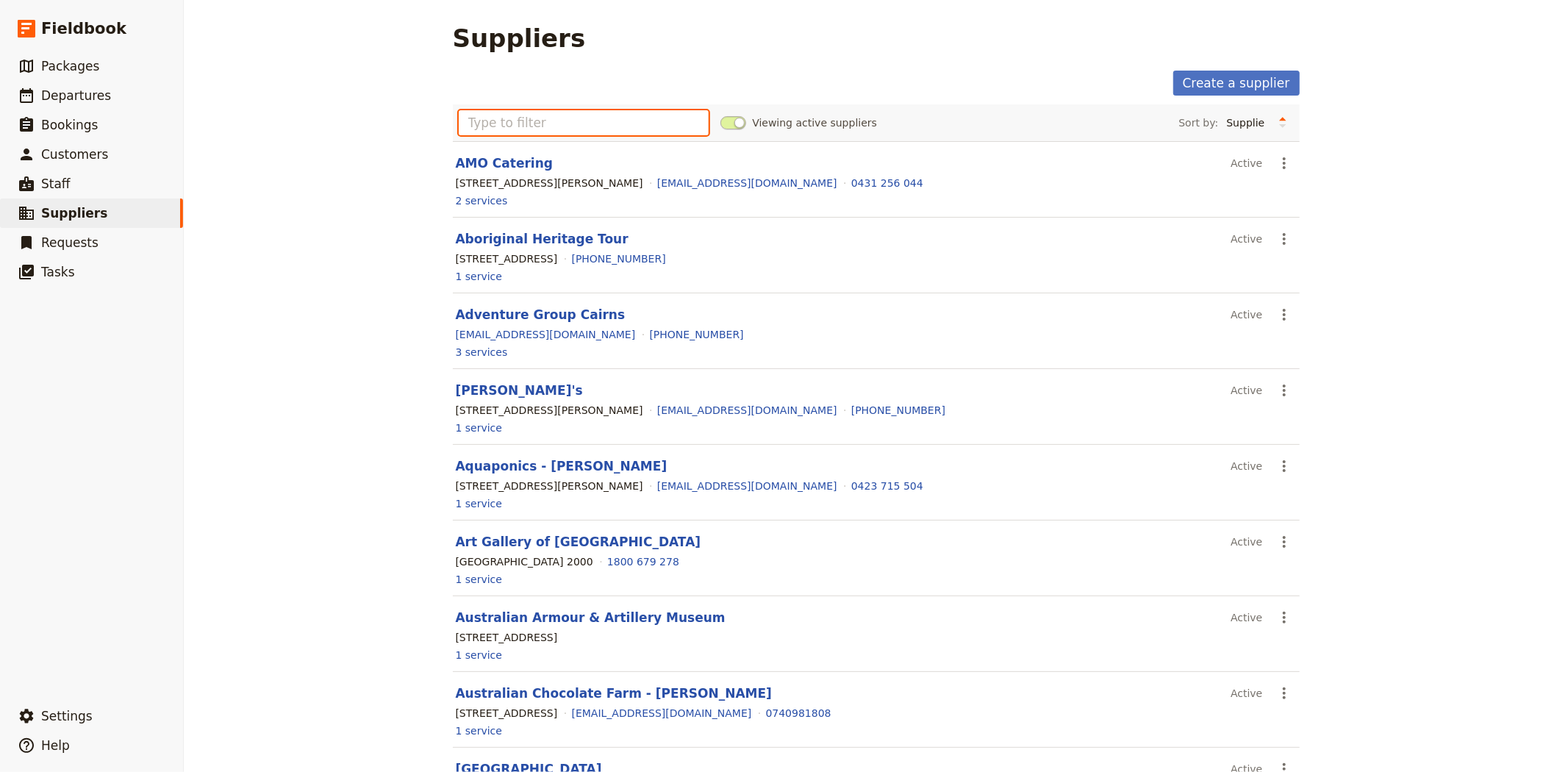
click at [539, 123] on input "text" at bounding box center [583, 123] width 250 height 25
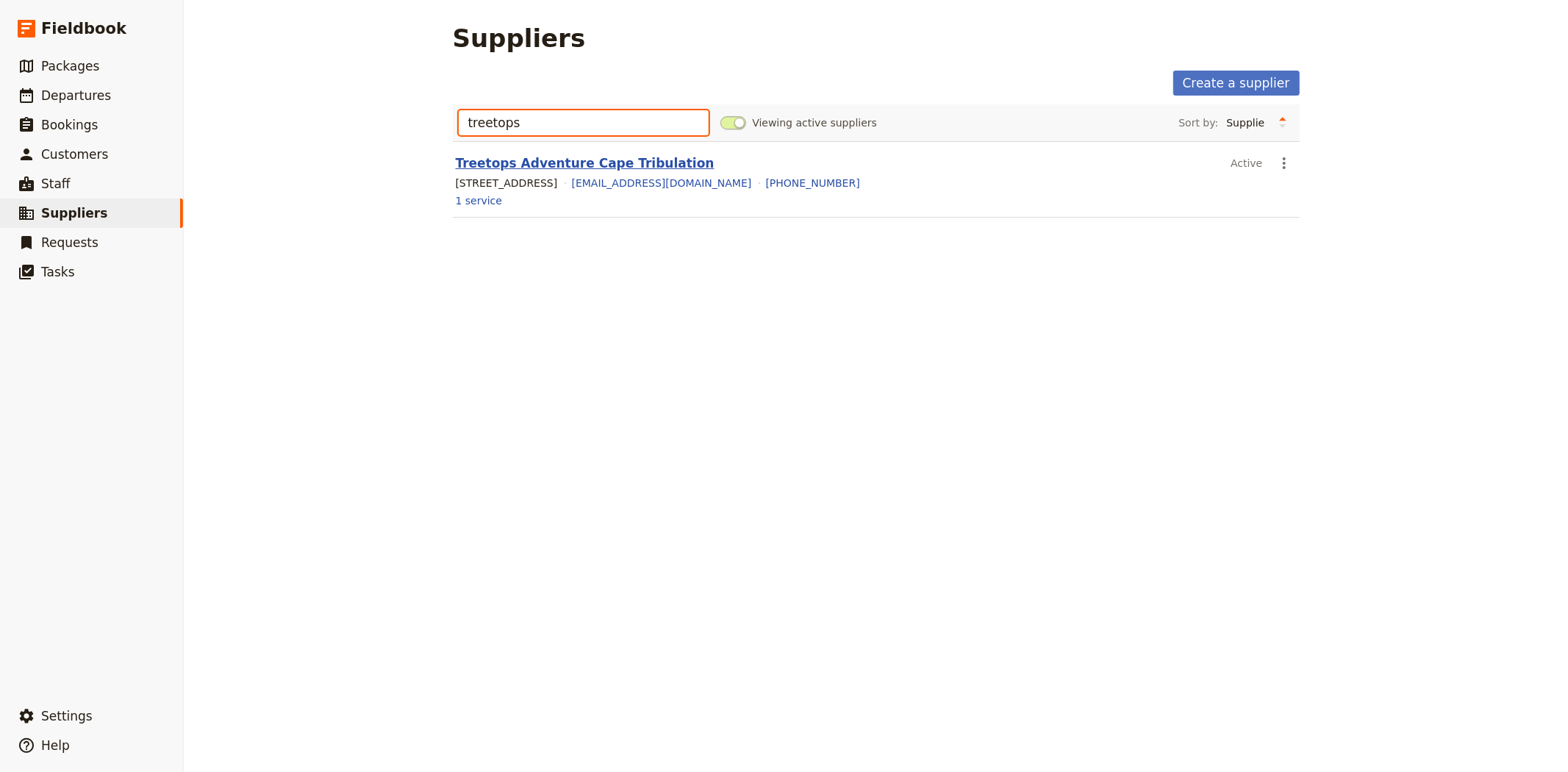
type input "treetops"
click at [556, 163] on link "Treetops Adventure Cape Tribulation" at bounding box center [585, 163] width 259 height 15
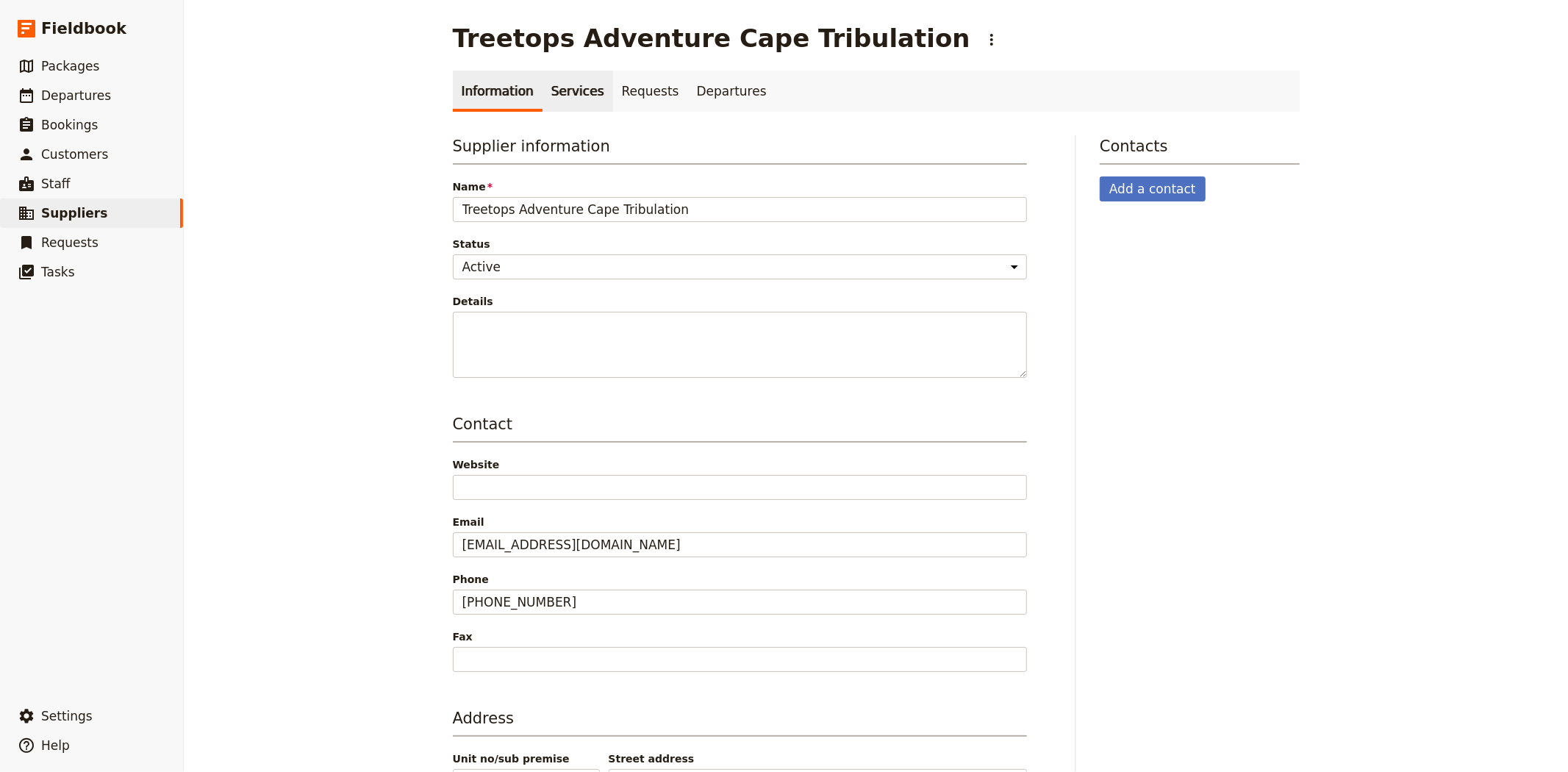
click at [548, 101] on link "Services" at bounding box center [578, 91] width 71 height 41
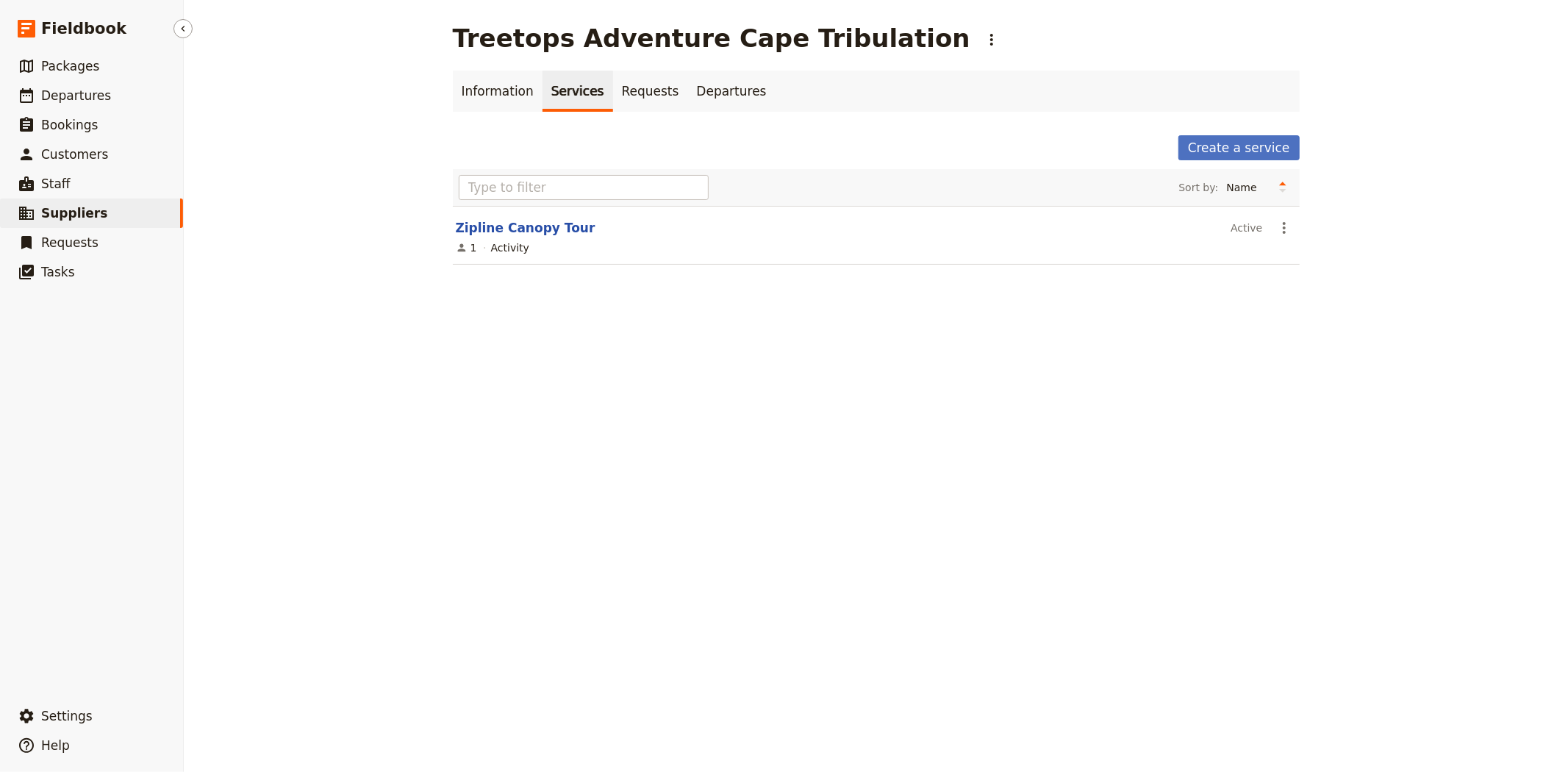
click at [86, 210] on span "Suppliers" at bounding box center [74, 213] width 66 height 15
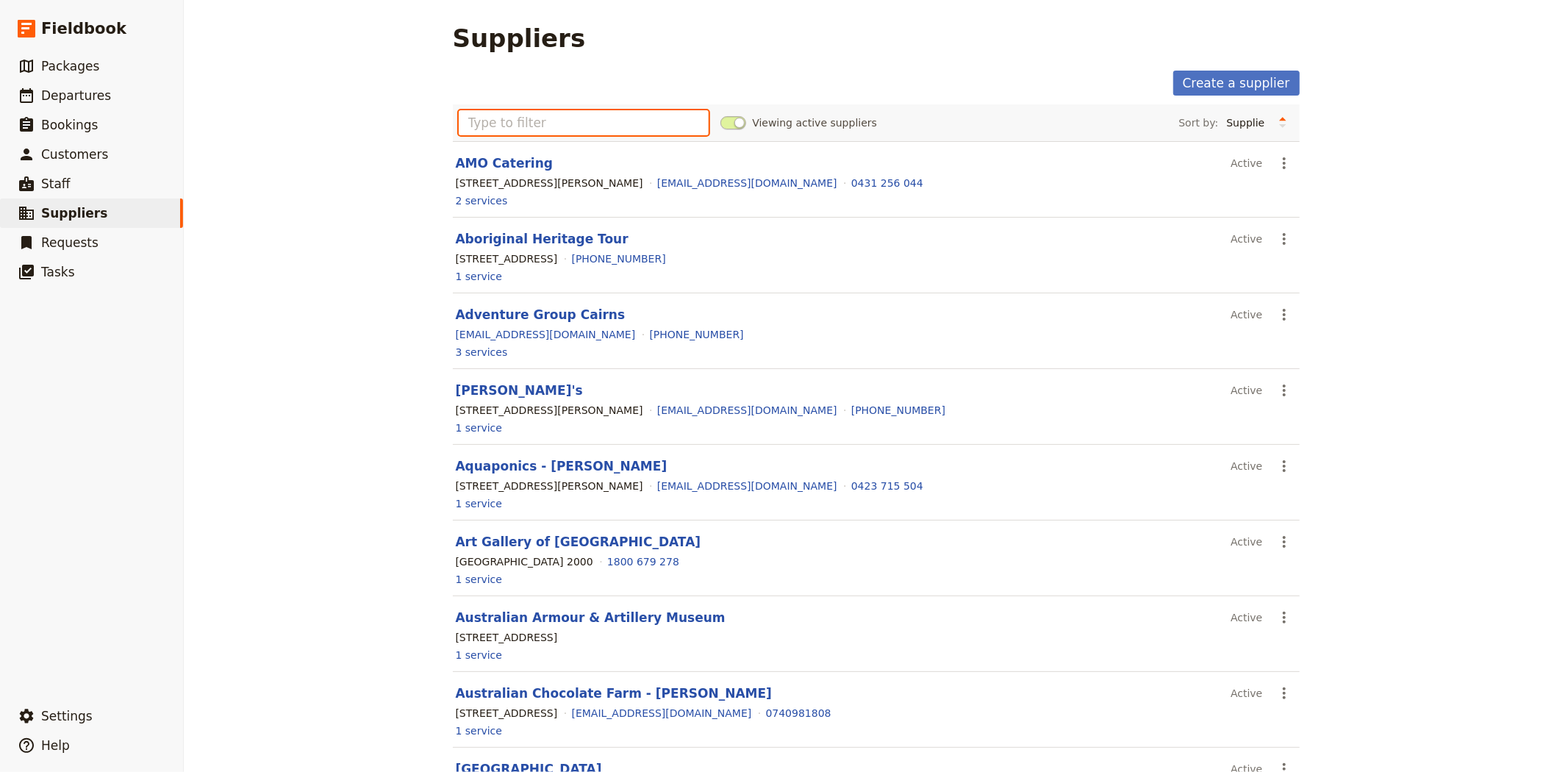
click at [620, 115] on input "text" at bounding box center [583, 123] width 250 height 25
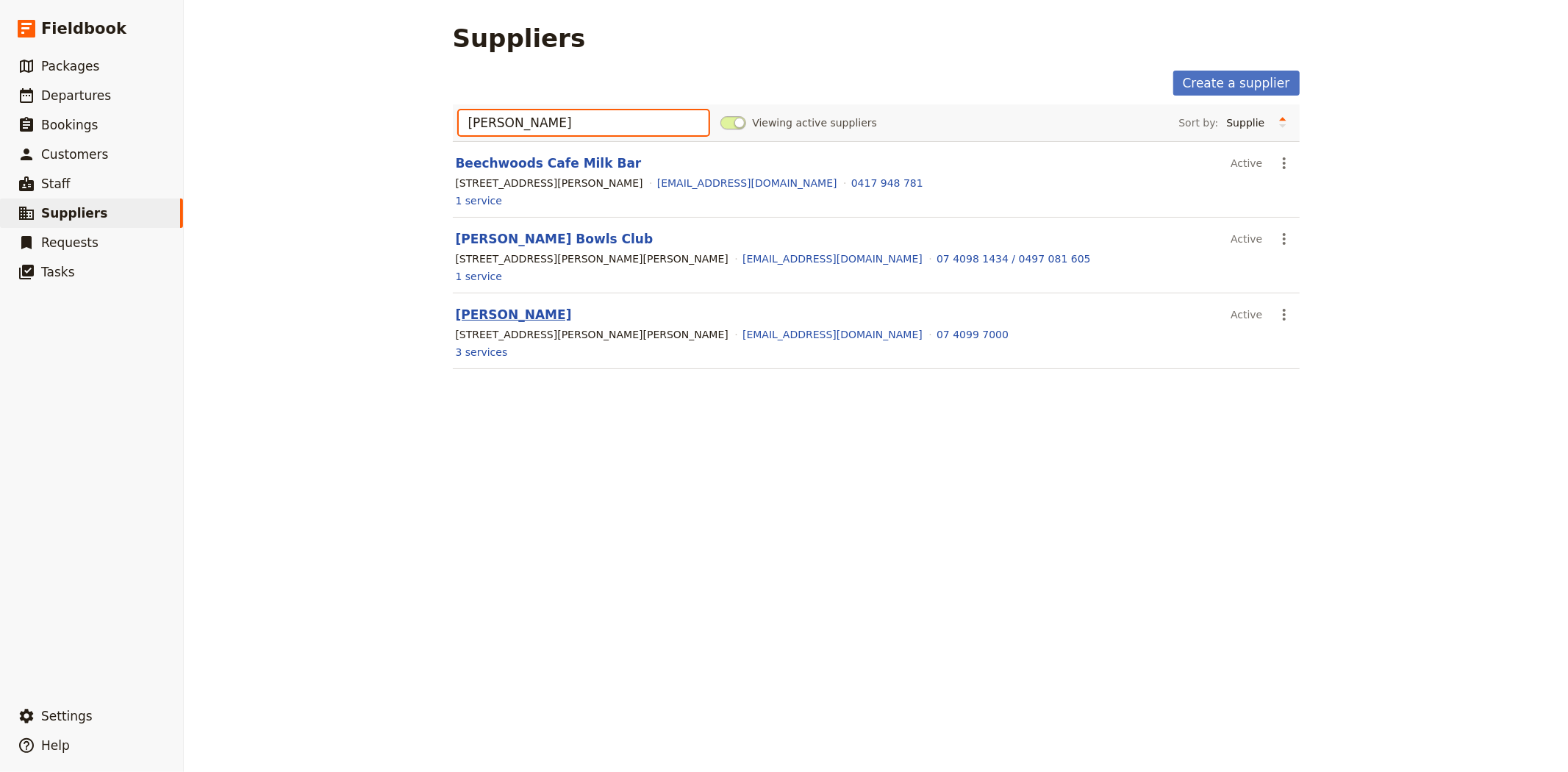
type input "[PERSON_NAME]"
click at [519, 322] on link "[PERSON_NAME]" at bounding box center [514, 314] width 116 height 15
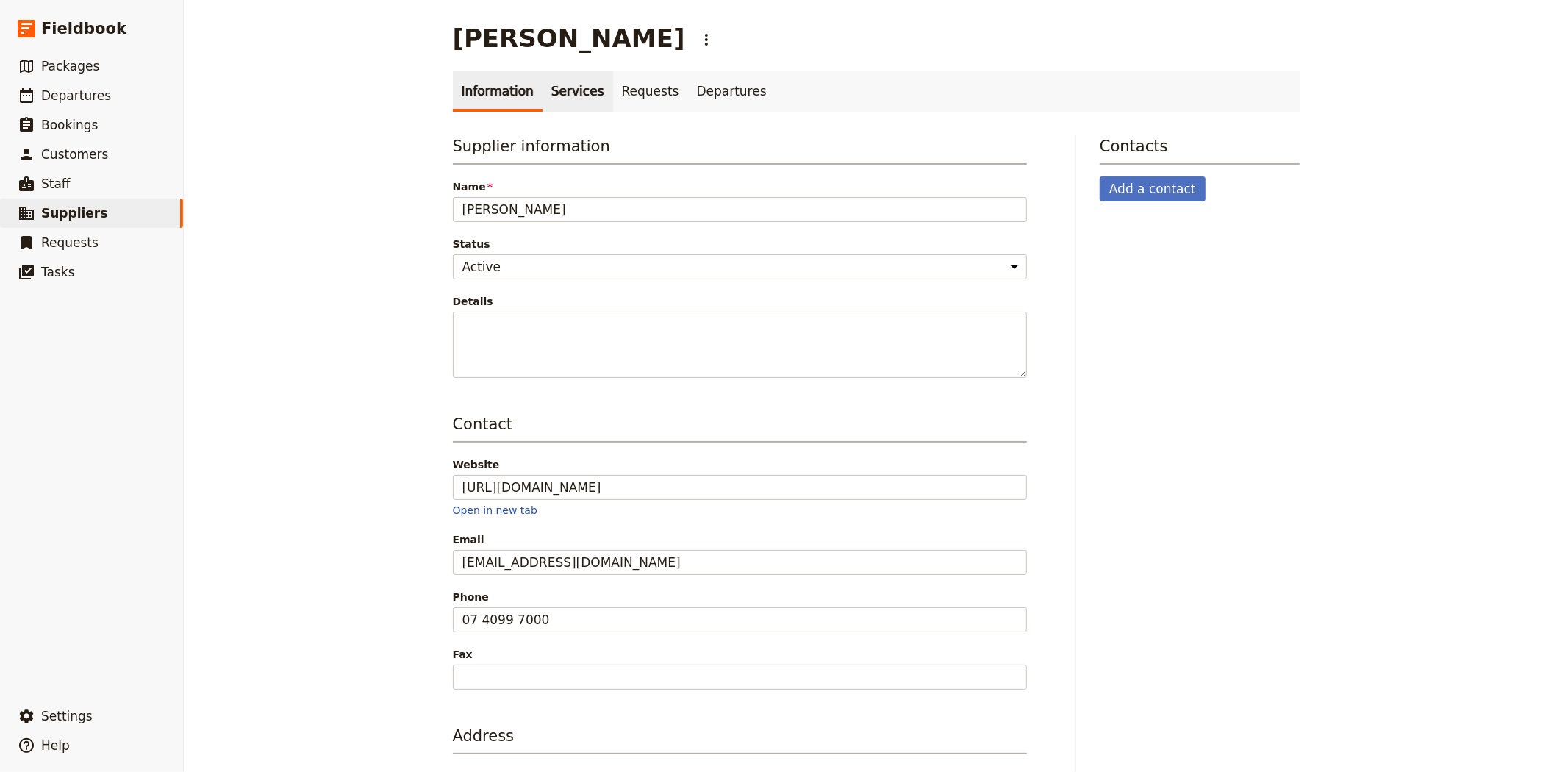
click at [562, 91] on link "Services" at bounding box center [578, 91] width 71 height 41
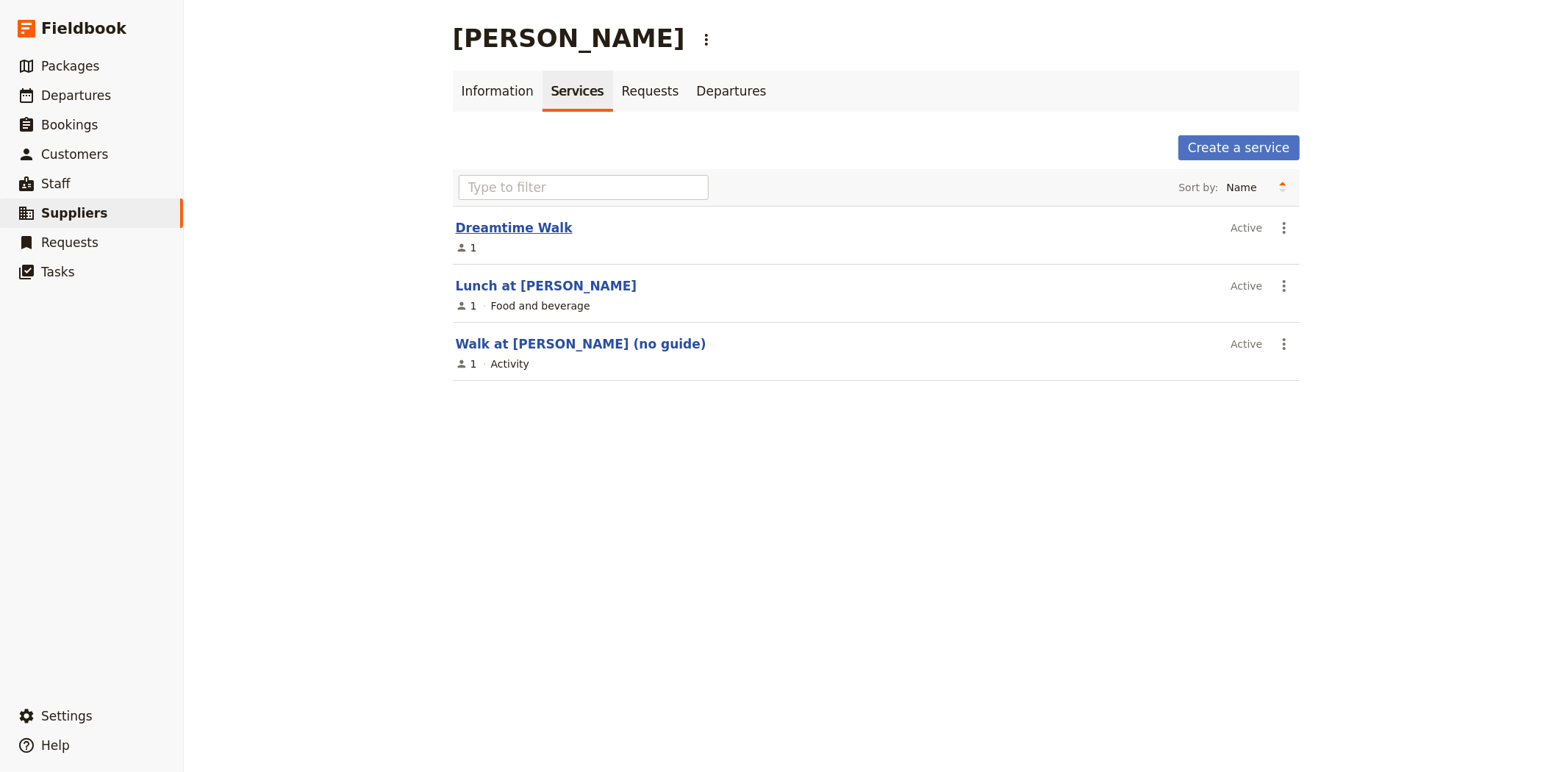
click at [491, 225] on link "Dreamtime Walk" at bounding box center [514, 228] width 117 height 15
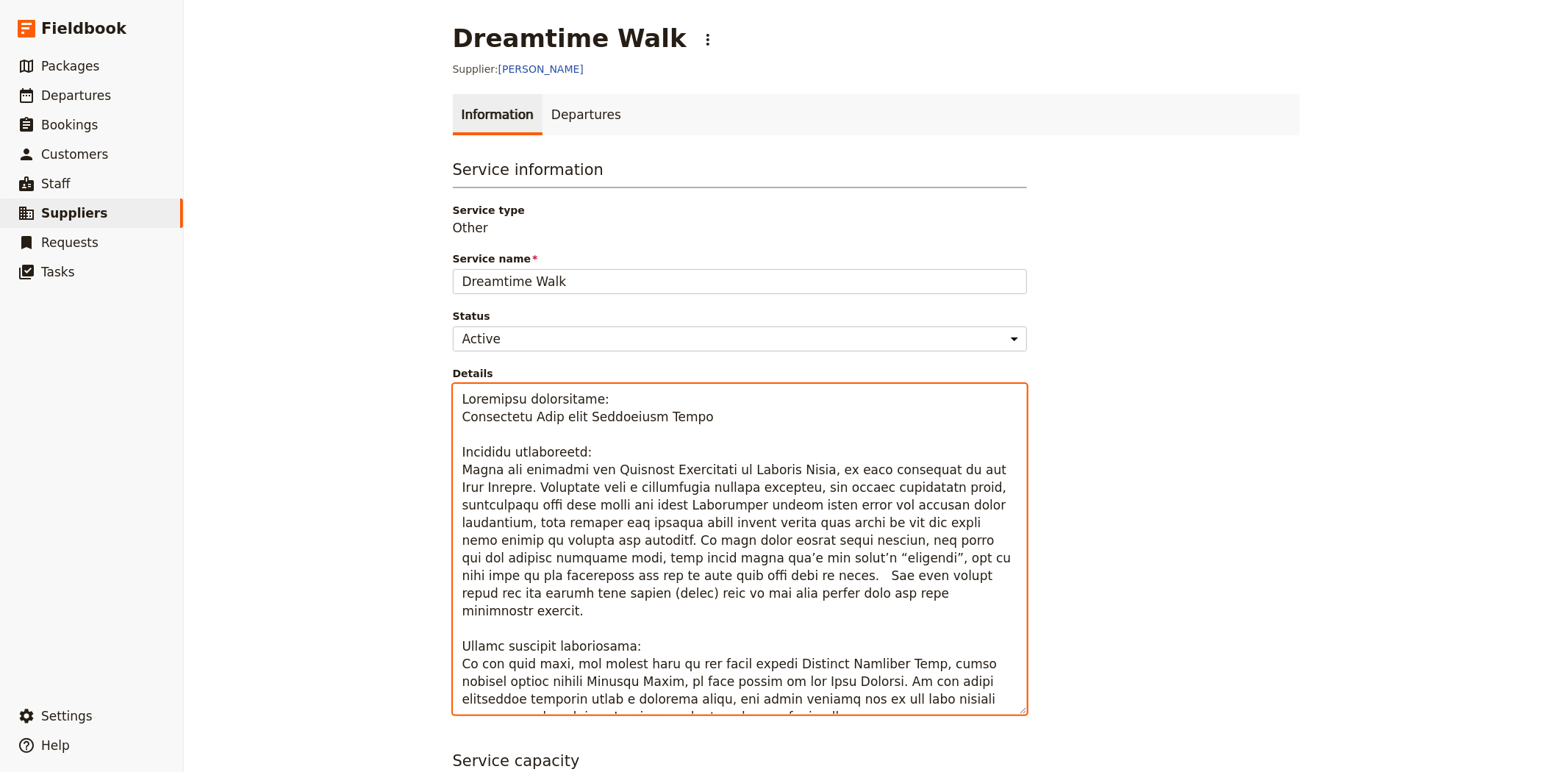
drag, startPoint x: 688, startPoint y: 415, endPoint x: 444, endPoint y: 409, distance: 244.1
click at [451, 409] on div "Service information Service type Other Service name Dreamtime Walk Status Activ…" at bounding box center [745, 598] width 588 height 881
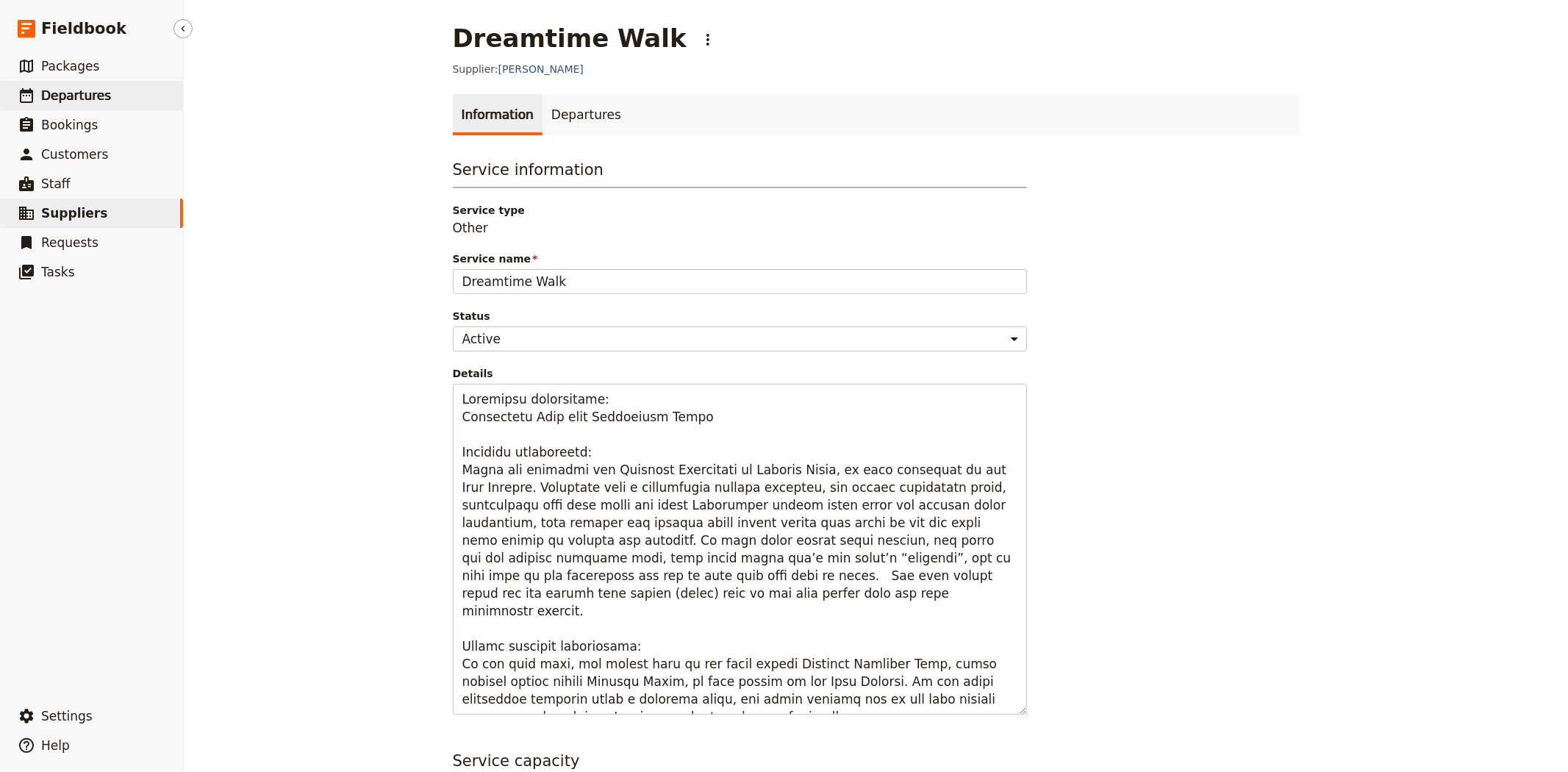
click at [60, 85] on link "​ Departures" at bounding box center [91, 95] width 183 height 29
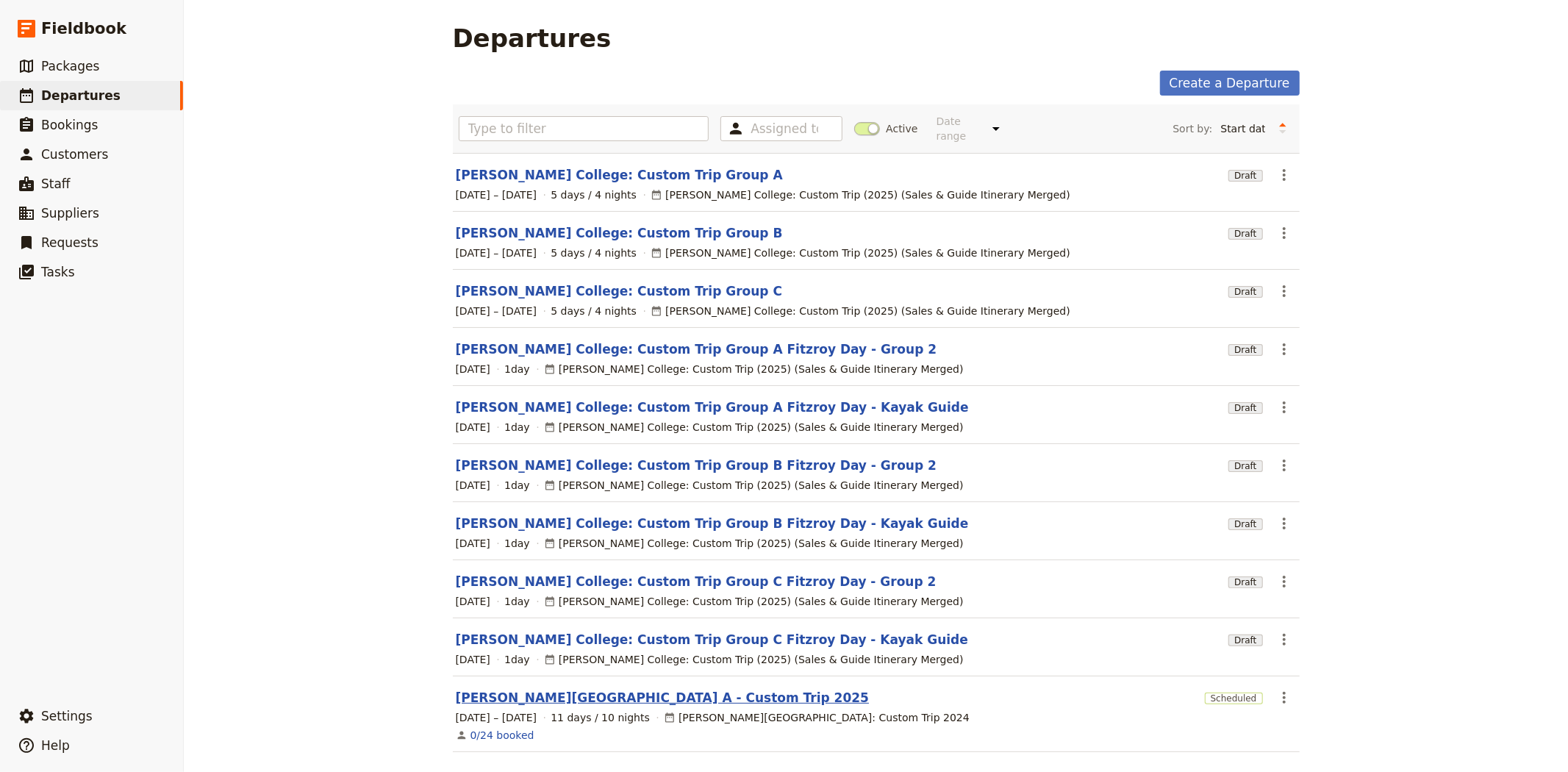
click at [620, 689] on link "[PERSON_NAME][GEOGRAPHIC_DATA] A - Custom Trip 2025" at bounding box center [662, 697] width 414 height 17
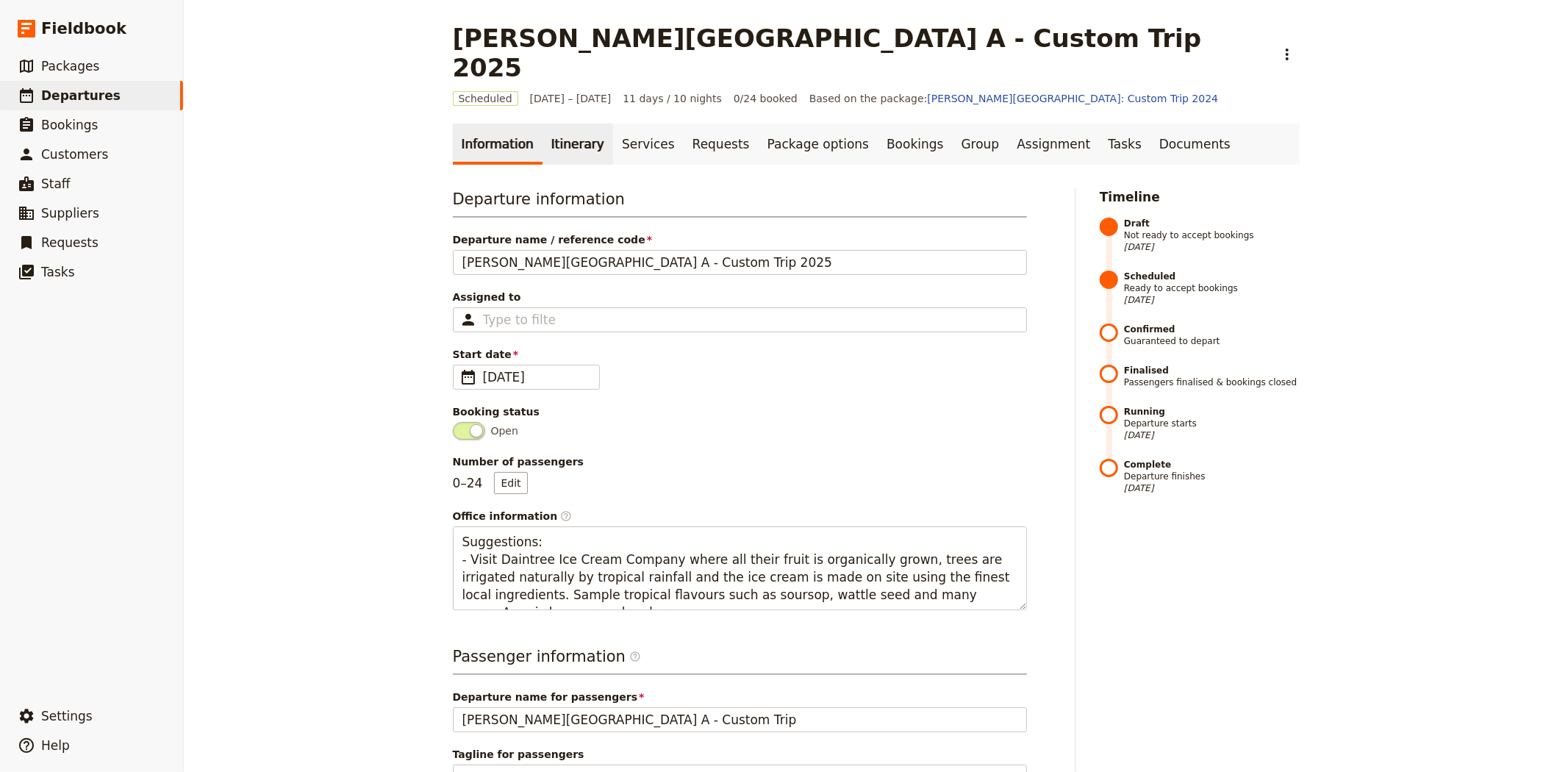
click at [575, 123] on link "Itinerary" at bounding box center [578, 144] width 71 height 41
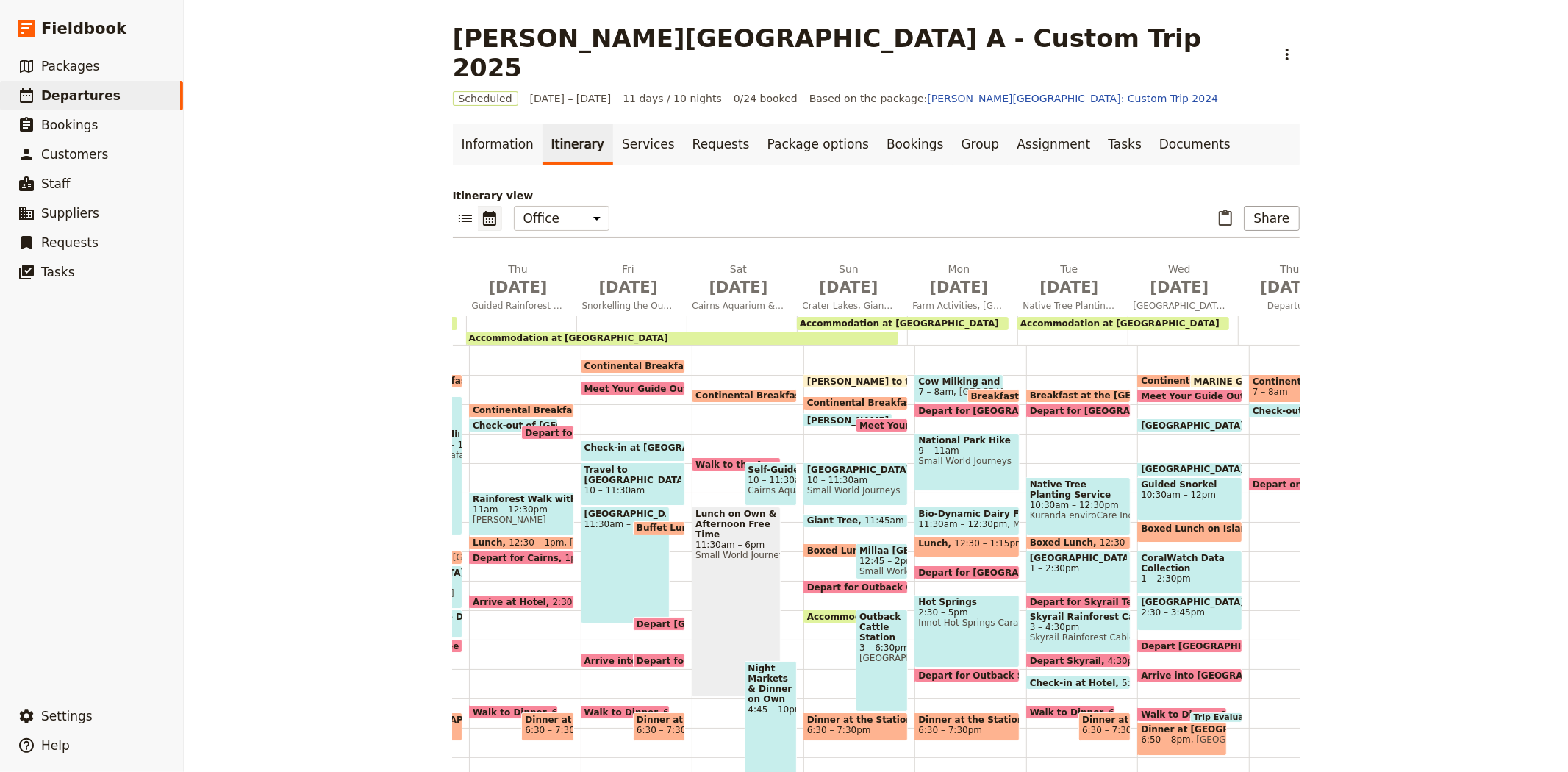
scroll to position [0, 356]
click at [832, 276] on span "[DATE]" at bounding box center [847, 287] width 93 height 22
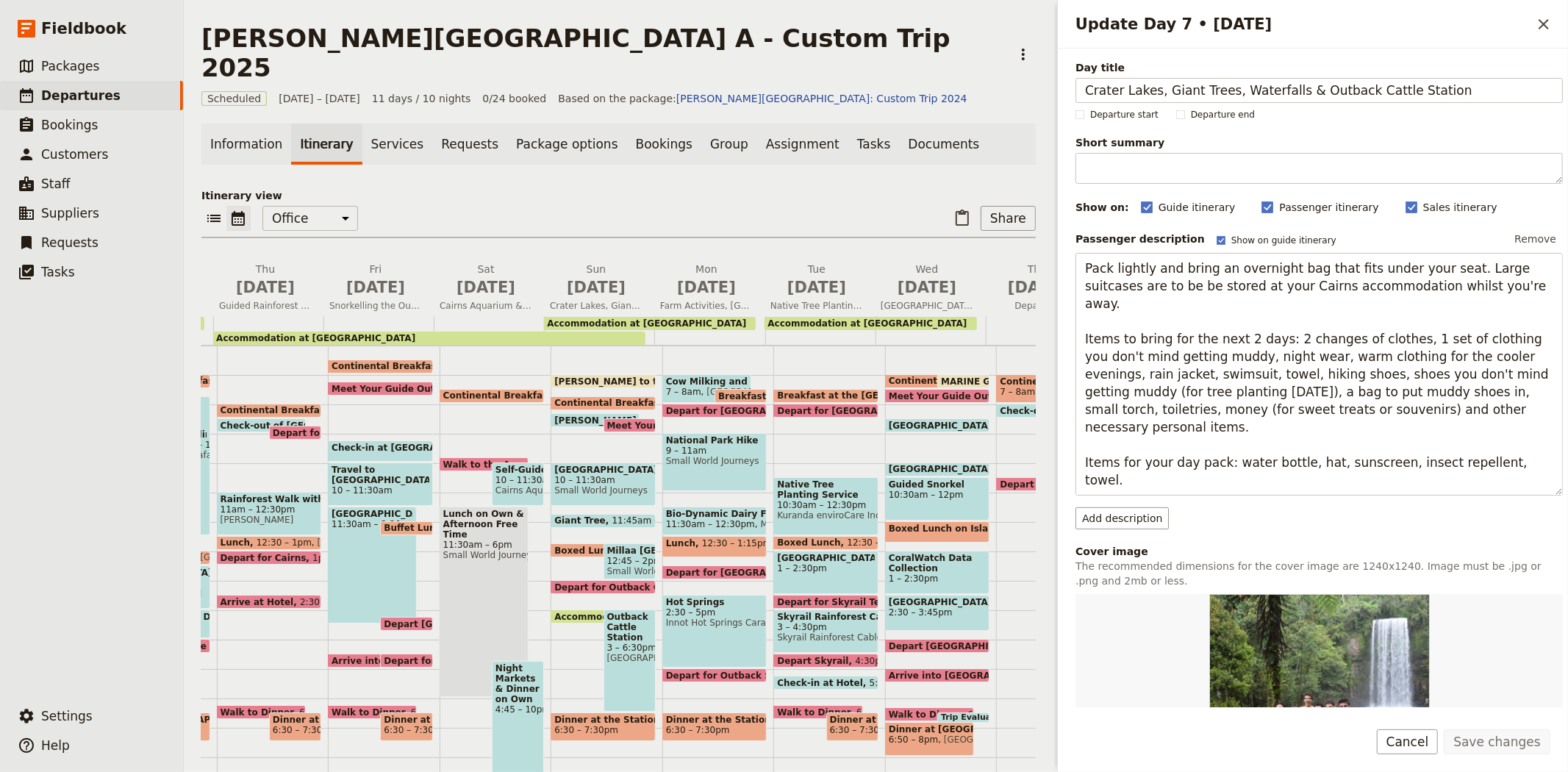
drag, startPoint x: 1458, startPoint y: 93, endPoint x: 1015, endPoint y: 86, distance: 443.1
click at [1015, 86] on div "[PERSON_NAME][GEOGRAPHIC_DATA] A - Custom Trip 2025 ​ Scheduled [DATE] – [DATE]…" at bounding box center [875, 386] width 1384 height 772
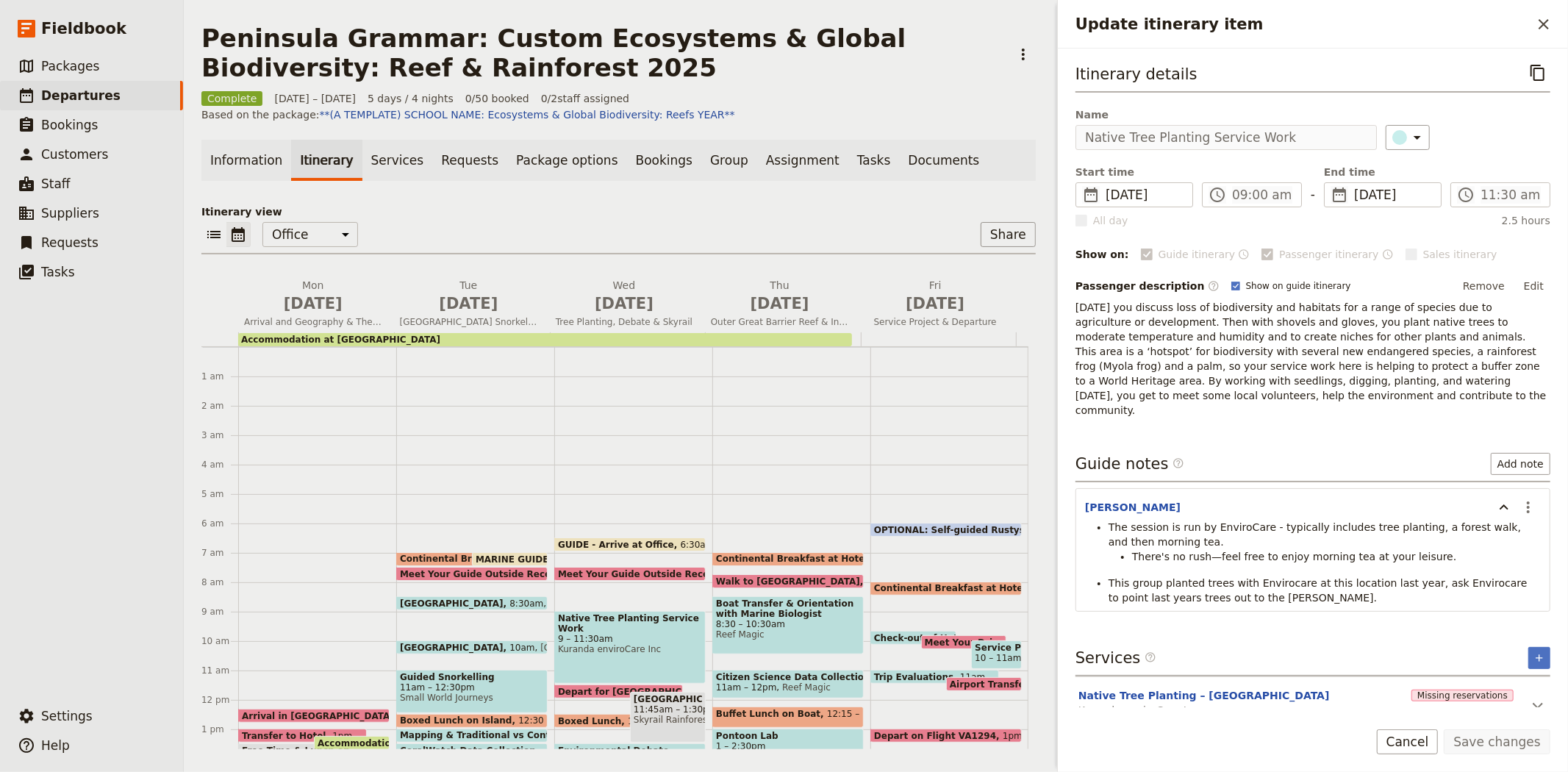
scroll to position [162, 0]
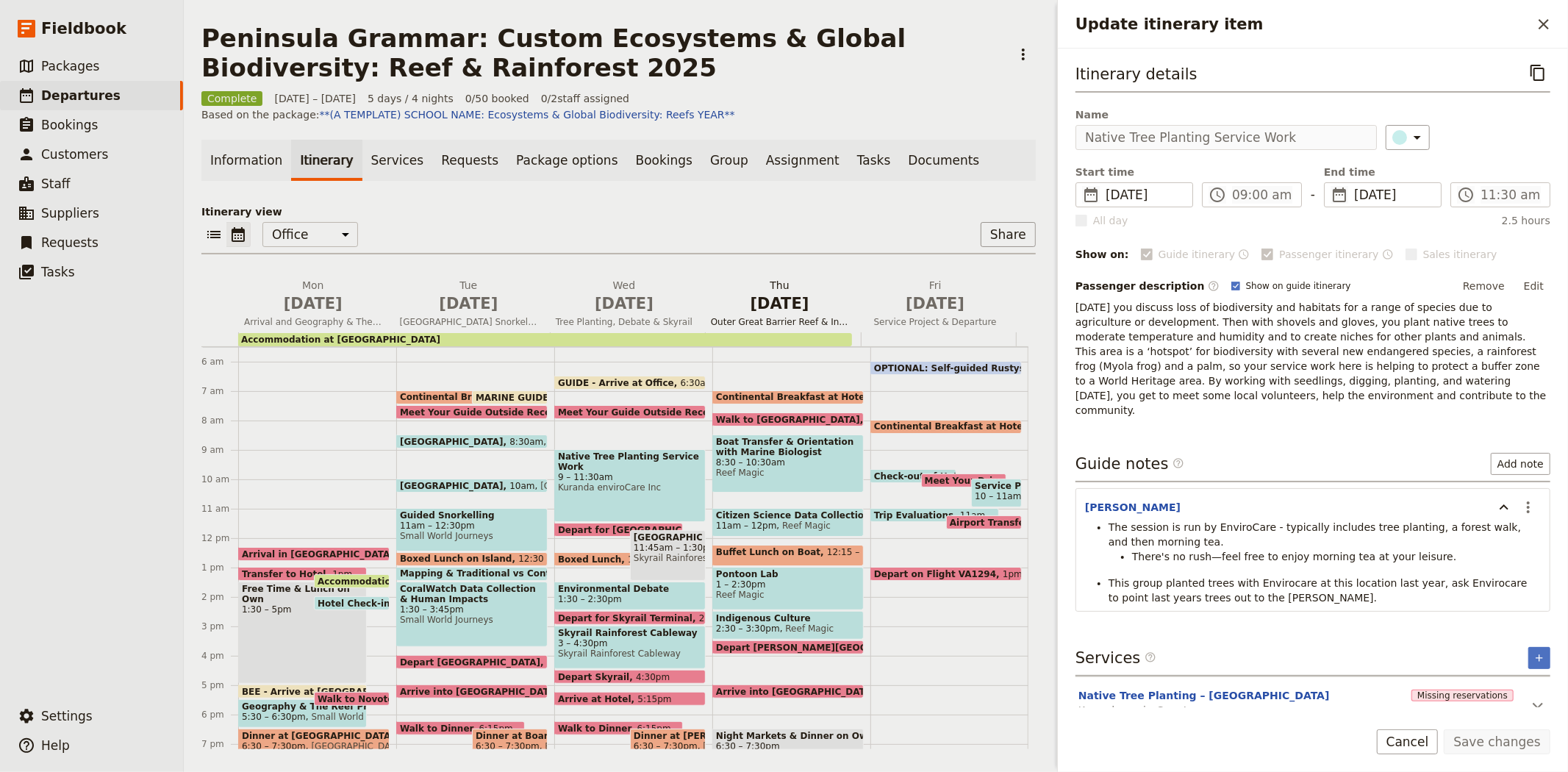
click at [783, 295] on span "[DATE]" at bounding box center [780, 304] width 138 height 22
